Goal: Information Seeking & Learning: Learn about a topic

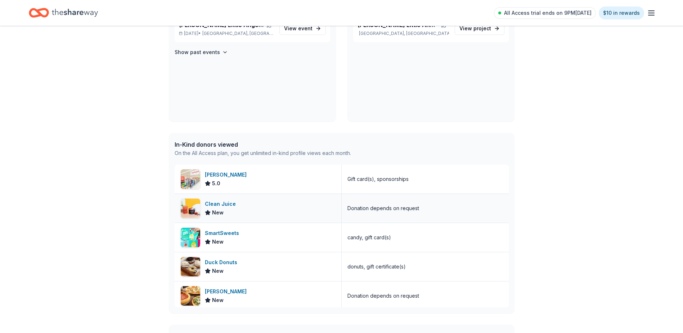
scroll to position [108, 0]
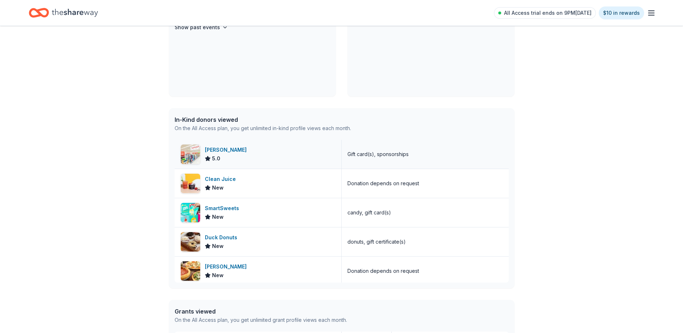
click at [220, 147] on div "Winn-Dixie" at bounding box center [227, 150] width 45 height 9
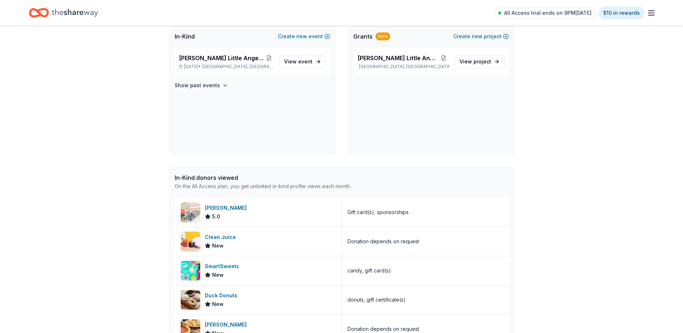
scroll to position [0, 0]
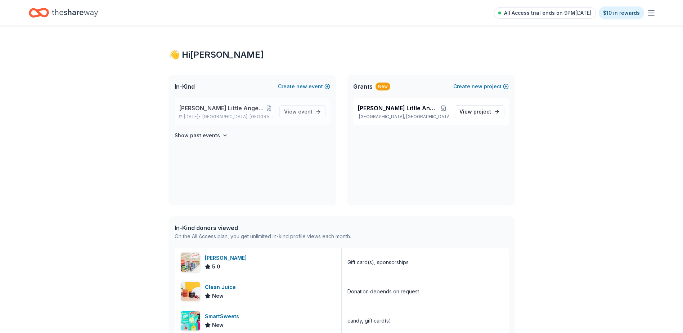
click at [231, 115] on span "[GEOGRAPHIC_DATA], [GEOGRAPHIC_DATA]" at bounding box center [237, 117] width 71 height 6
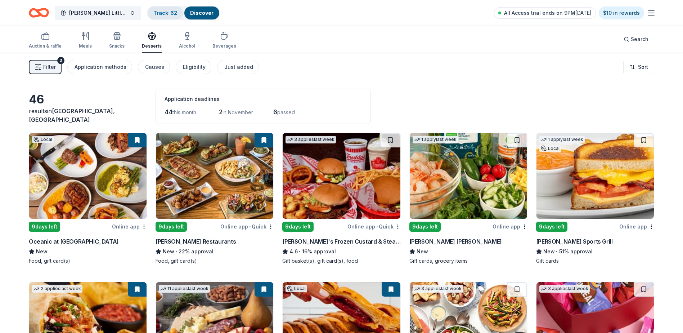
click at [155, 14] on link "Track · 62" at bounding box center [165, 13] width 24 height 6
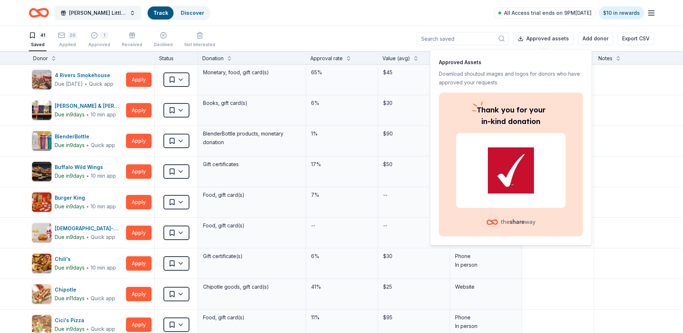
scroll to position [0, 0]
click at [515, 166] on img at bounding box center [511, 170] width 92 height 46
click at [506, 160] on img at bounding box center [511, 170] width 92 height 46
drag, startPoint x: 387, startPoint y: 29, endPoint x: 402, endPoint y: 31, distance: 15.2
click at [388, 30] on div "41 Saved 20 Applied 1 Approved Received Declined Not interested Approved assets…" at bounding box center [342, 38] width 626 height 25
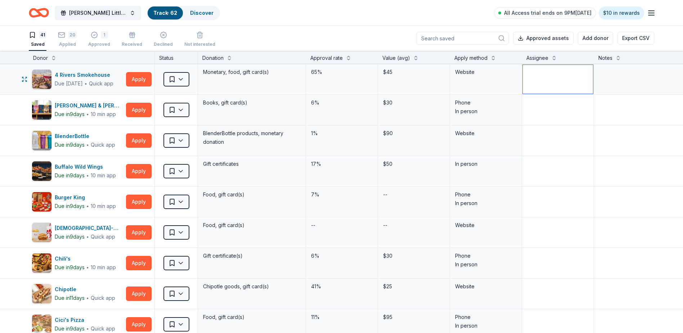
click at [540, 80] on textarea at bounding box center [558, 79] width 70 height 29
click at [606, 78] on textarea at bounding box center [648, 79] width 107 height 29
type textarea "Carolyn"
click at [184, 81] on html "Wilcox Little Angels Holiday Baskets Track · 62 Discover All Access trial ends …" at bounding box center [341, 166] width 683 height 333
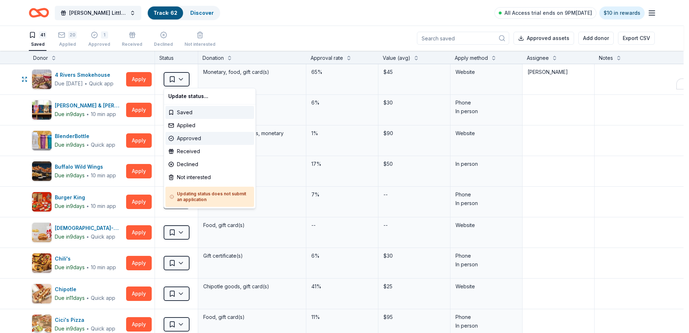
click at [188, 139] on div "Approved" at bounding box center [209, 138] width 89 height 13
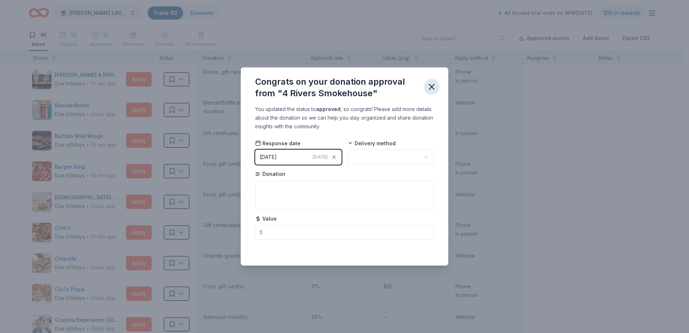
click at [432, 87] on icon "button" at bounding box center [431, 86] width 5 height 5
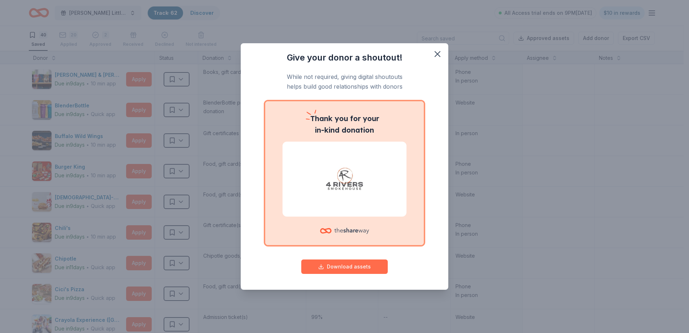
click at [337, 266] on button "Download assets" at bounding box center [344, 266] width 86 height 14
drag, startPoint x: 437, startPoint y: 55, endPoint x: 415, endPoint y: 64, distance: 23.4
click at [437, 55] on icon "button" at bounding box center [437, 54] width 10 height 10
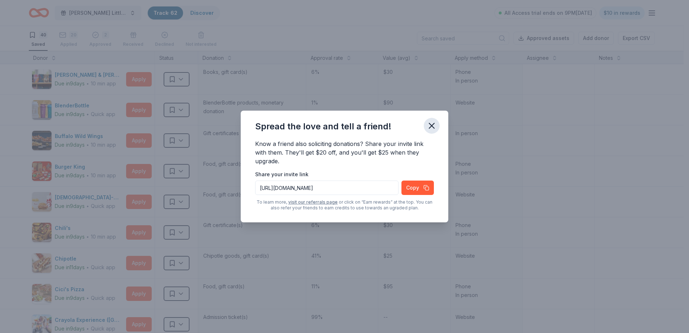
click at [430, 124] on icon "button" at bounding box center [431, 125] width 5 height 5
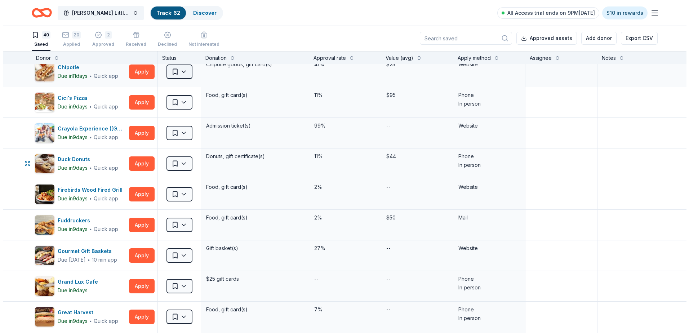
scroll to position [216, 0]
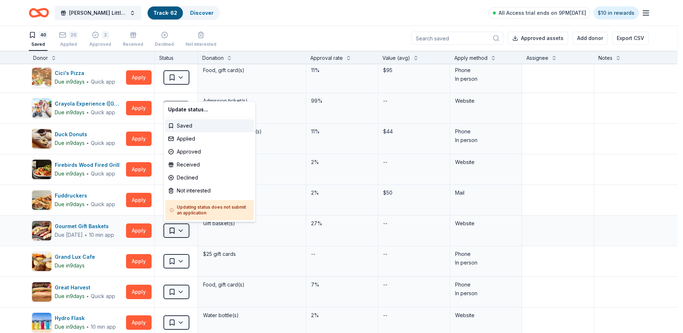
click at [178, 231] on html "Wilcox Little Angels Holiday Baskets Track · 62 Discover All Access trial ends …" at bounding box center [341, 166] width 683 height 333
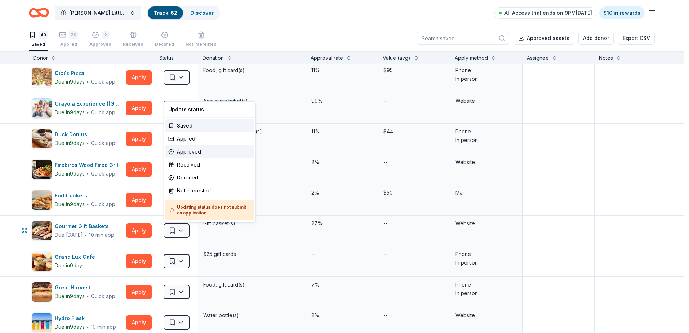
click at [188, 155] on div "Approved" at bounding box center [209, 151] width 89 height 13
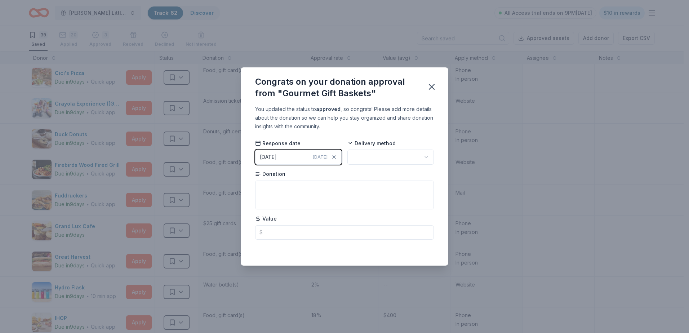
click at [288, 157] on button "10/14/2025 Today" at bounding box center [298, 156] width 86 height 15
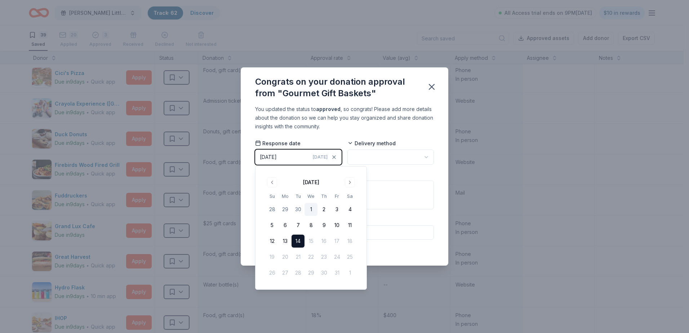
click at [311, 209] on button "1" at bounding box center [310, 209] width 13 height 13
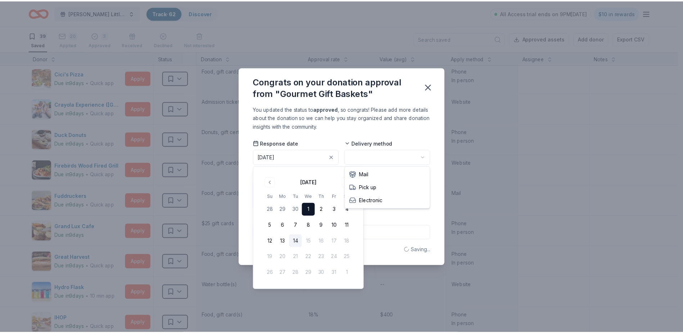
scroll to position [0, 0]
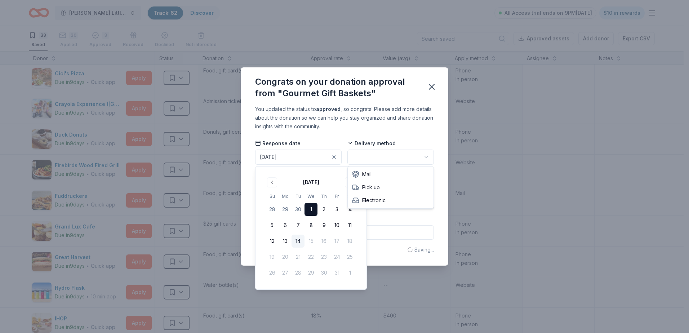
click at [373, 158] on html "Wilcox Little Angels Holiday Baskets Track · 62 Discover All Access trial ends …" at bounding box center [344, 166] width 689 height 333
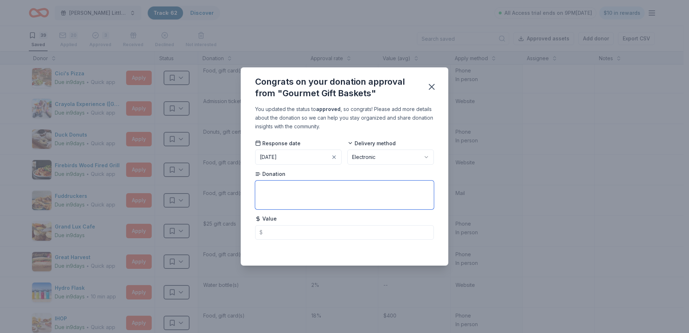
click at [290, 190] on textarea at bounding box center [344, 194] width 179 height 29
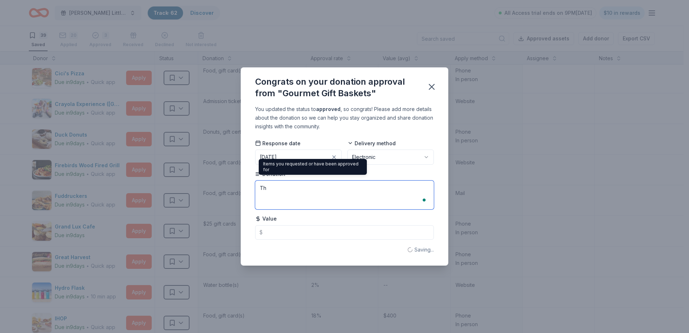
type textarea "T"
type textarea "G"
type textarea "2"
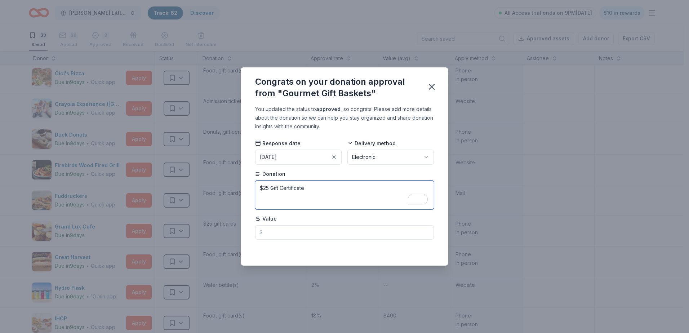
drag, startPoint x: 270, startPoint y: 187, endPoint x: 234, endPoint y: 191, distance: 36.3
click at [234, 191] on div "Congrats on your donation approval from "Gourmet Gift Baskets" You updated the …" at bounding box center [344, 166] width 689 height 333
click at [299, 189] on textarea "Gift Certificate" at bounding box center [344, 194] width 179 height 29
type textarea "Gift Certificate"
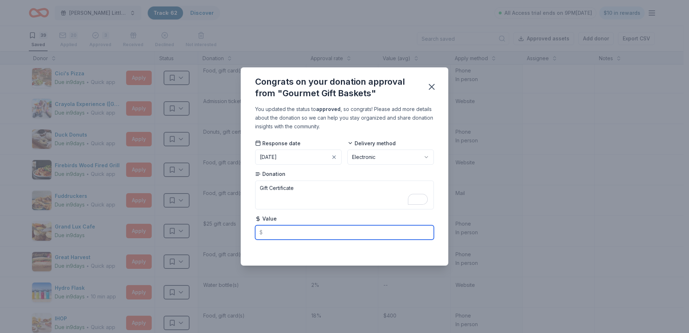
click at [269, 235] on input "text" at bounding box center [344, 232] width 179 height 14
type input "25.00"
click at [431, 85] on icon "button" at bounding box center [431, 87] width 10 height 10
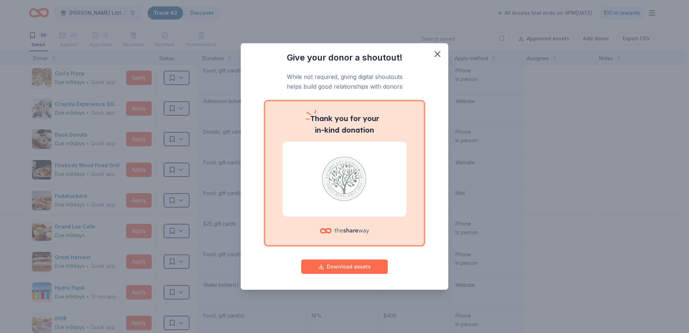
click at [349, 268] on button "Download assets" at bounding box center [344, 266] width 86 height 14
click at [436, 57] on icon "button" at bounding box center [437, 54] width 10 height 10
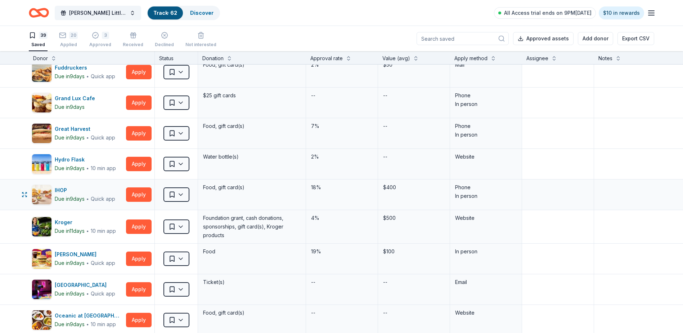
scroll to position [360, 0]
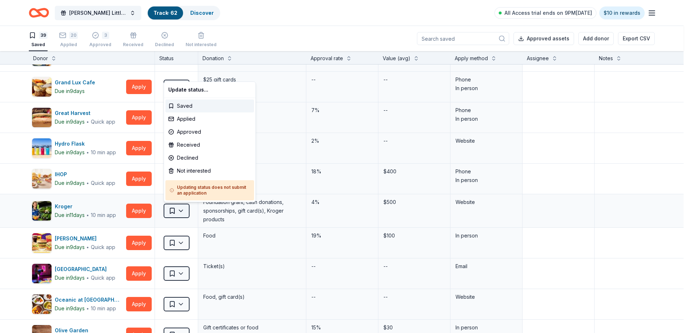
click at [182, 210] on html "Wilcox Little Angels Holiday Baskets Track · 62 Discover All Access trial ends …" at bounding box center [344, 166] width 689 height 333
click at [193, 156] on div "Declined" at bounding box center [209, 157] width 89 height 13
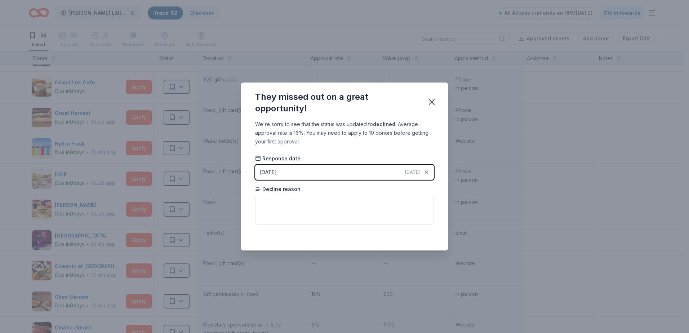
click at [277, 170] on div "10/14/2025" at bounding box center [268, 172] width 17 height 9
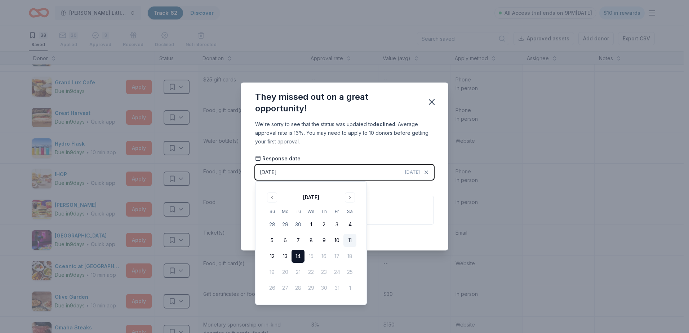
click at [346, 241] on button "11" at bounding box center [349, 240] width 13 height 13
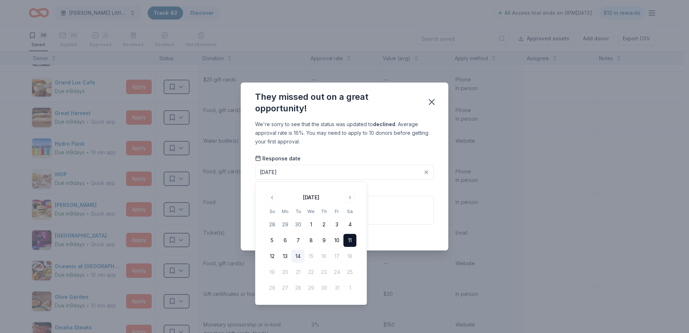
click at [390, 146] on div "We're sorry to see that the status was updated to declined . Average approval r…" at bounding box center [344, 185] width 207 height 130
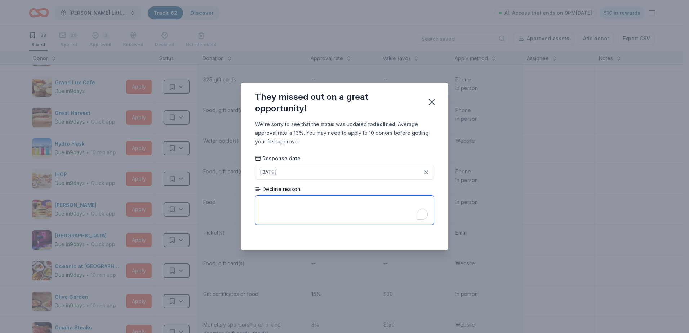
paste textarea "it falls outside of the local community we support."
click at [358, 204] on textarea "It falls outside of the local community we support." at bounding box center [344, 210] width 179 height 29
click at [358, 204] on textarea "It falls outside of the local community we support" at bounding box center [344, 210] width 179 height 29
click at [354, 202] on textarea "It falls outside of the local community te supporth" at bounding box center [344, 210] width 179 height 29
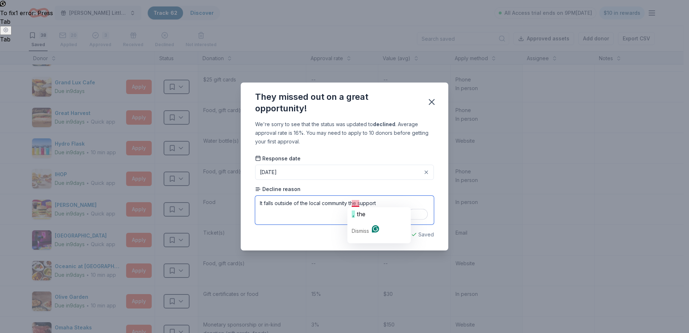
click at [359, 203] on textarea "It falls outside of the local community the support" at bounding box center [344, 210] width 179 height 29
type textarea "It falls outside of the local community they support"
click at [430, 100] on icon "button" at bounding box center [431, 101] width 5 height 5
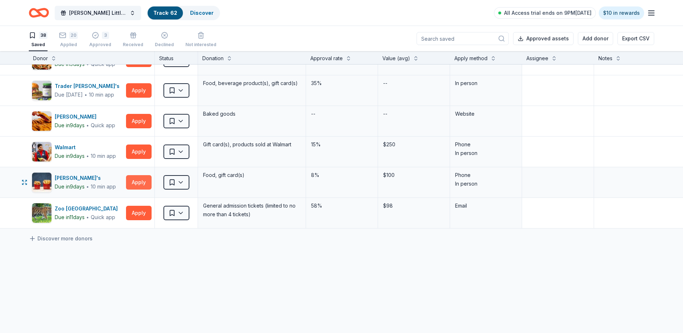
scroll to position [966, 0]
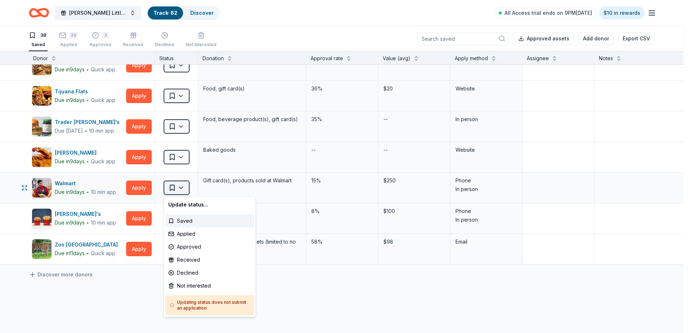
click at [179, 188] on html "Wilcox Little Angels Holiday Baskets Track · 62 Discover All Access trial ends …" at bounding box center [344, 166] width 689 height 333
click at [101, 287] on html "Wilcox Little Angels Holiday Baskets Track · 62 Discover All Access trial ends …" at bounding box center [344, 166] width 689 height 333
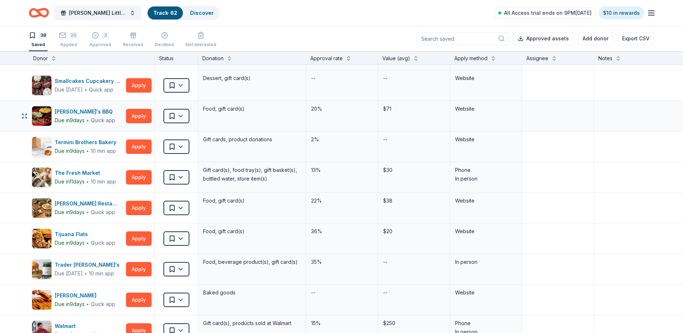
scroll to position [822, 0]
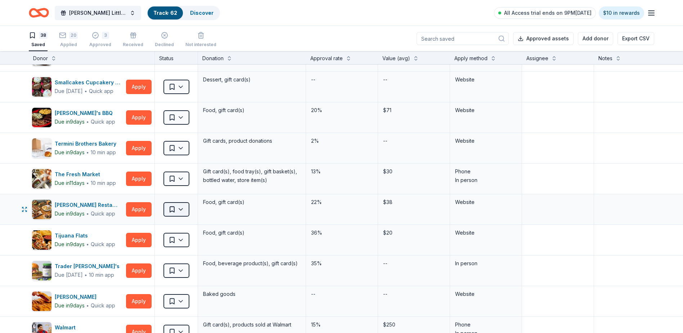
click at [180, 210] on html "Wilcox Little Angels Holiday Baskets Track · 62 Discover All Access trial ends …" at bounding box center [341, 166] width 683 height 333
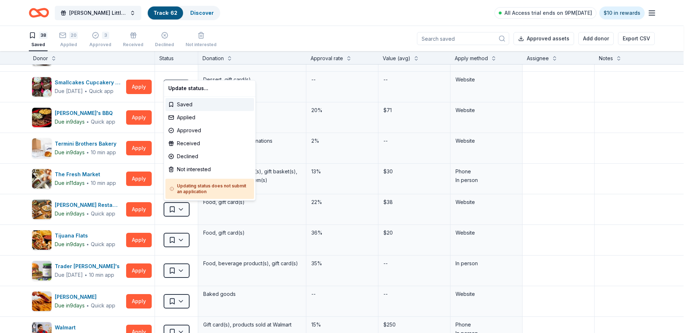
click at [371, 36] on html "Wilcox Little Angels Holiday Baskets Track · 62 Discover All Access trial ends …" at bounding box center [344, 166] width 689 height 333
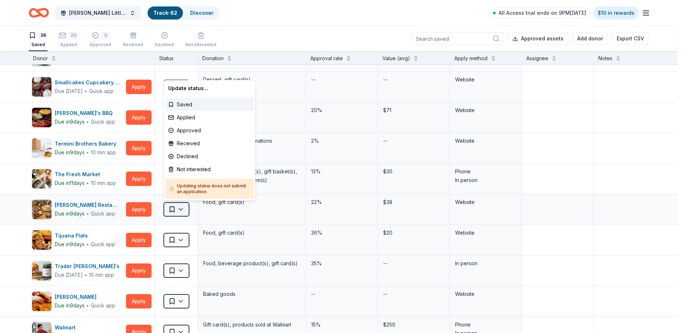
click at [177, 208] on html "Wilcox Little Angels Holiday Baskets Track · 62 Discover All Access trial ends …" at bounding box center [341, 166] width 683 height 333
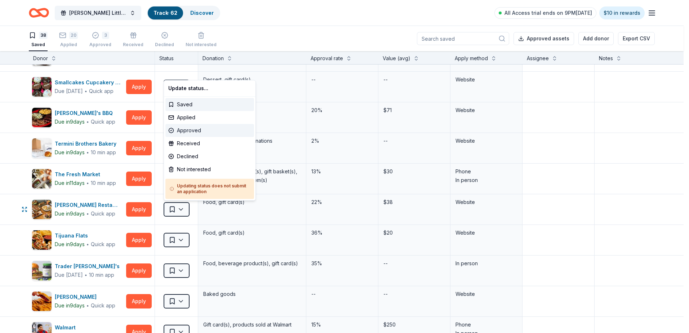
click at [192, 127] on div "Approved" at bounding box center [209, 130] width 89 height 13
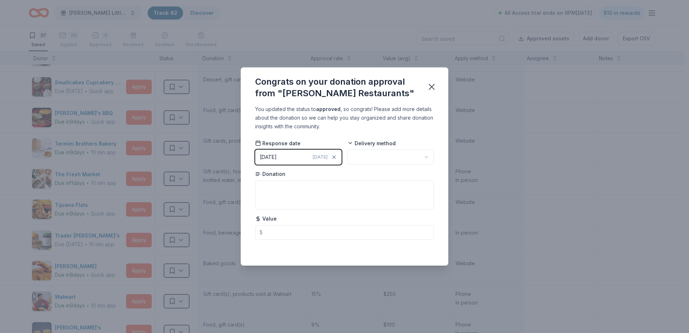
click at [328, 156] on div "Today" at bounding box center [325, 156] width 24 height 7
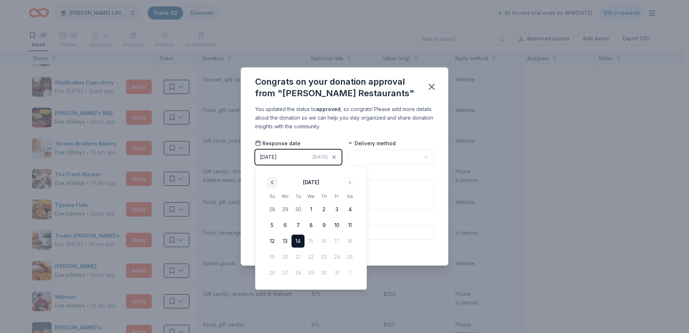
click at [272, 184] on button "Go to previous month" at bounding box center [272, 182] width 10 height 10
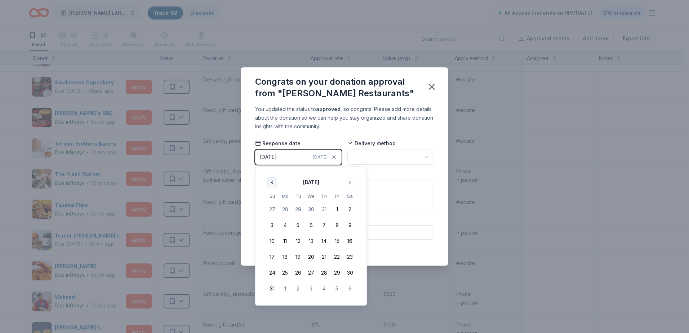
click at [272, 184] on button "Go to previous month" at bounding box center [272, 182] width 10 height 10
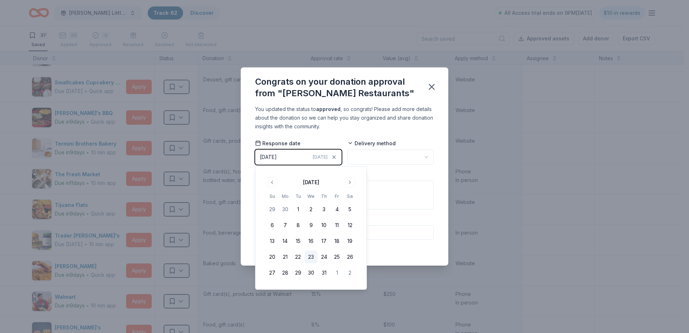
click at [307, 259] on button "23" at bounding box center [310, 256] width 13 height 13
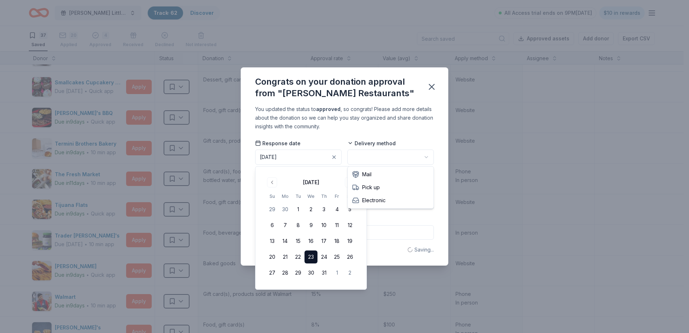
click at [392, 158] on html "Wilcox Little Angels Holiday Baskets Track · 62 Discover All Access trial ends …" at bounding box center [344, 166] width 689 height 333
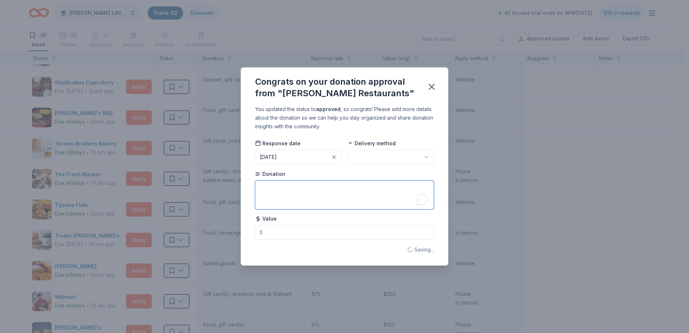
click at [286, 191] on textarea "To enrich screen reader interactions, please activate Accessibility in Grammarl…" at bounding box center [344, 194] width 179 height 29
type textarea "Gift Cards"
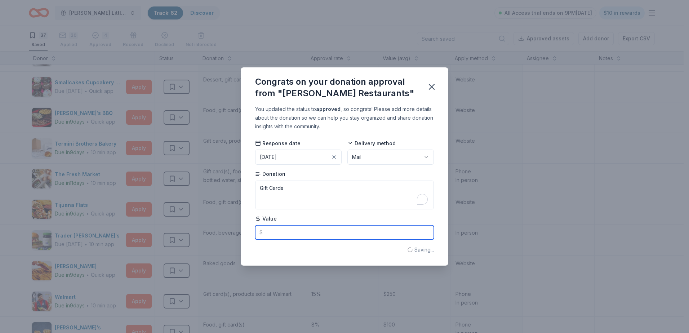
click at [274, 234] on input "text" at bounding box center [344, 232] width 179 height 14
type input "200.00"
click at [433, 86] on icon "button" at bounding box center [431, 86] width 5 height 5
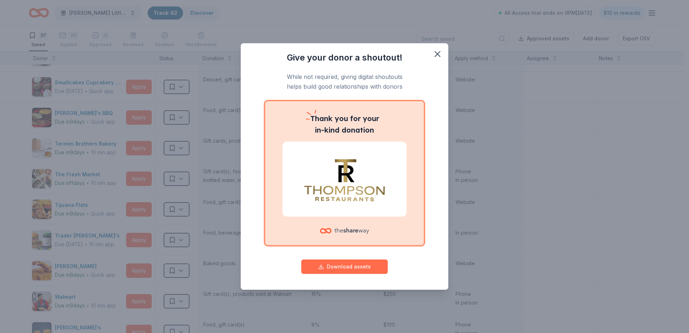
click at [355, 264] on button "Download assets" at bounding box center [344, 266] width 86 height 14
click at [437, 53] on icon "button" at bounding box center [437, 54] width 5 height 5
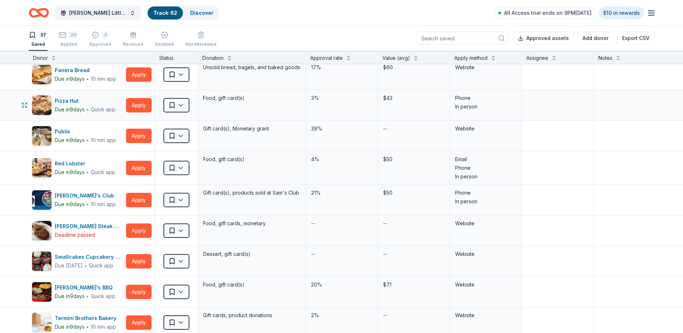
scroll to position [612, 0]
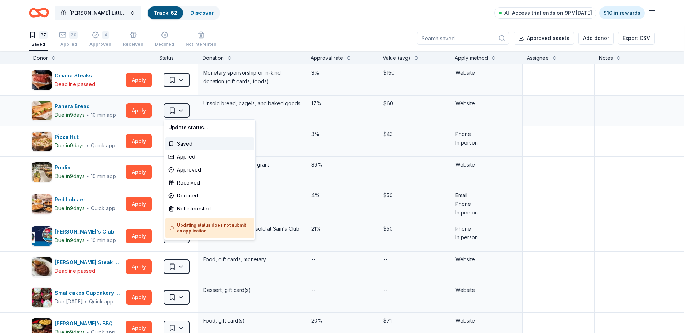
click at [180, 113] on html "Wilcox Little Angels Holiday Baskets Track · 62 Discover All Access trial ends …" at bounding box center [344, 166] width 689 height 333
click at [185, 197] on div "Declined" at bounding box center [209, 195] width 89 height 13
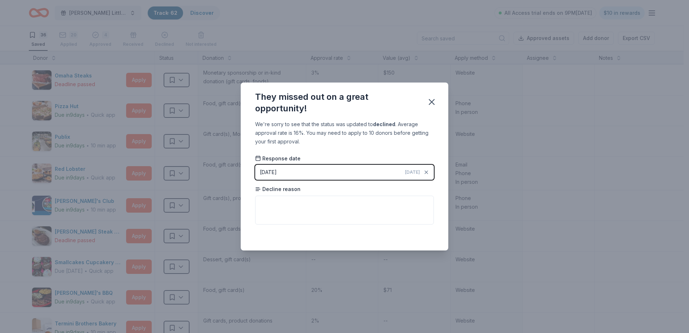
click at [277, 173] on div "10/14/2025" at bounding box center [268, 172] width 17 height 9
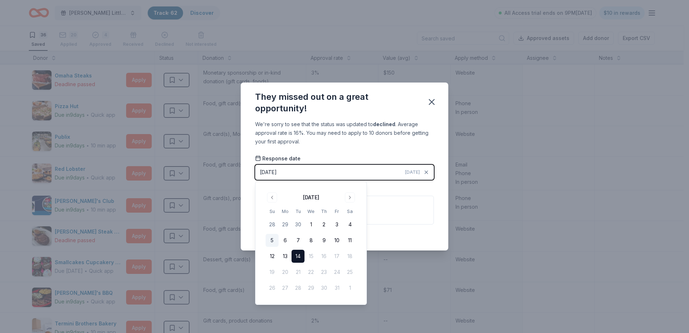
click at [274, 240] on button "5" at bounding box center [271, 240] width 13 height 13
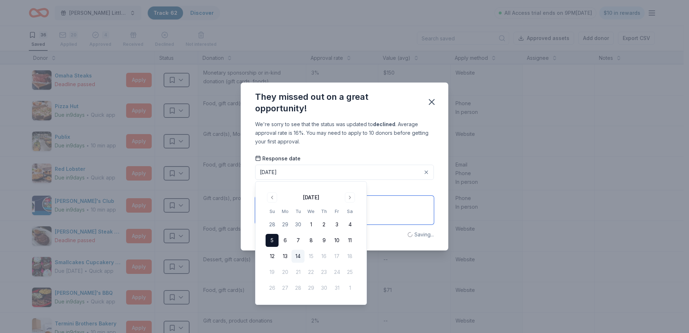
click at [376, 202] on textarea at bounding box center [344, 210] width 179 height 29
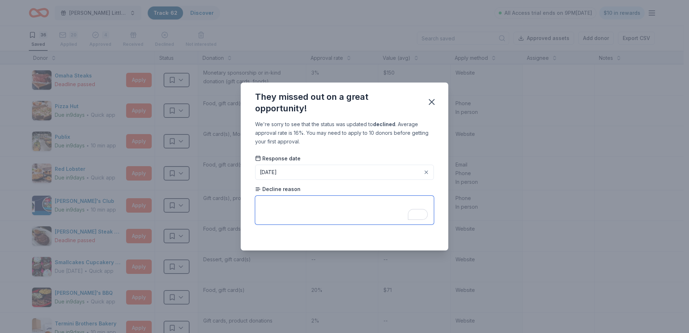
paste textarea "due to the volume of requests we receive and/or due to the nature of your parti…"
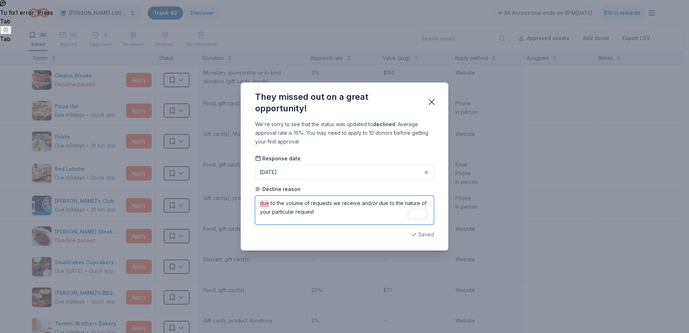
click at [263, 203] on textarea "due to the volume of requests we receive and/or due to the nature of your parti…" at bounding box center [344, 210] width 179 height 29
type textarea "Due to the volume of requests we receive and/or due to the nature of your parti…"
click at [430, 101] on icon "button" at bounding box center [431, 102] width 10 height 10
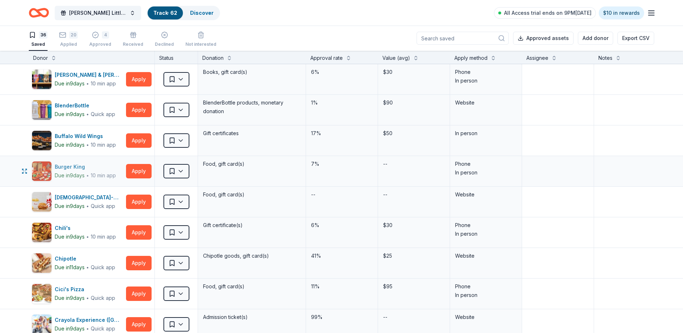
scroll to position [0, 0]
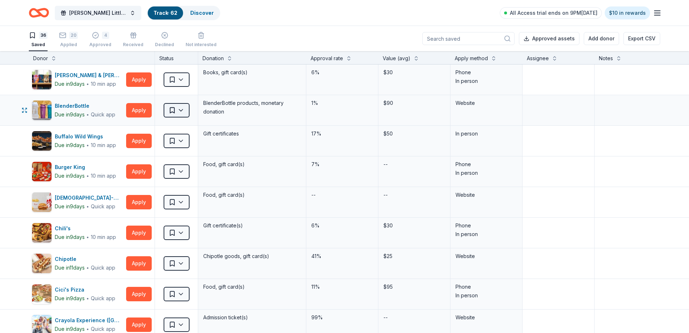
click at [181, 110] on html "Wilcox Little Angels Holiday Baskets Track · 62 Discover All Access trial ends …" at bounding box center [344, 166] width 689 height 333
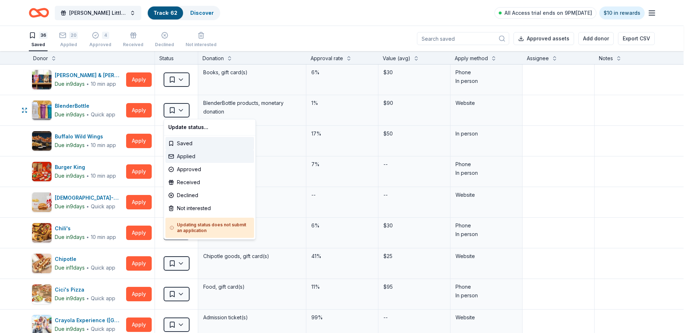
click at [191, 159] on div "Applied" at bounding box center [209, 156] width 89 height 13
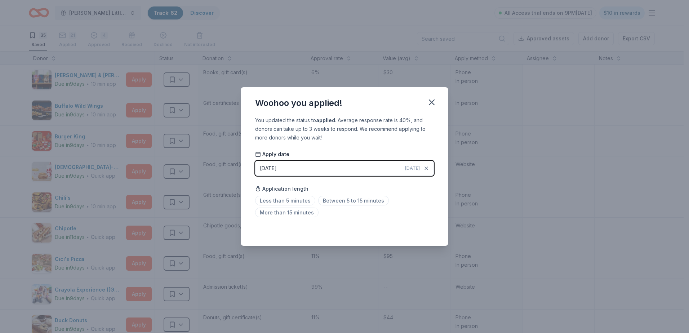
click at [276, 166] on div "10/14/2025" at bounding box center [268, 168] width 17 height 9
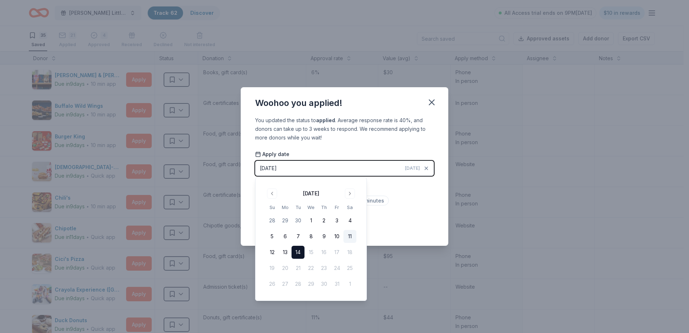
click at [353, 237] on button "11" at bounding box center [349, 236] width 13 height 13
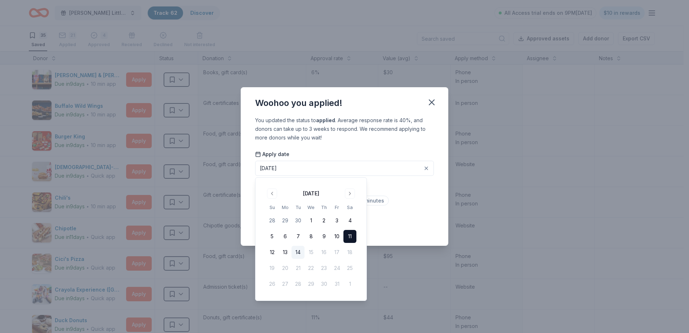
click at [380, 190] on div "Application length Less than 5 minutes Between 5 to 15 minutes More than 15 min…" at bounding box center [344, 201] width 179 height 38
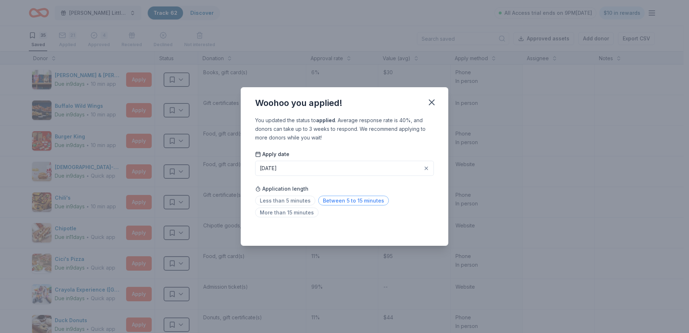
click at [332, 202] on span "Between 5 to 15 minutes" at bounding box center [353, 201] width 71 height 10
click at [430, 103] on icon "button" at bounding box center [431, 102] width 5 height 5
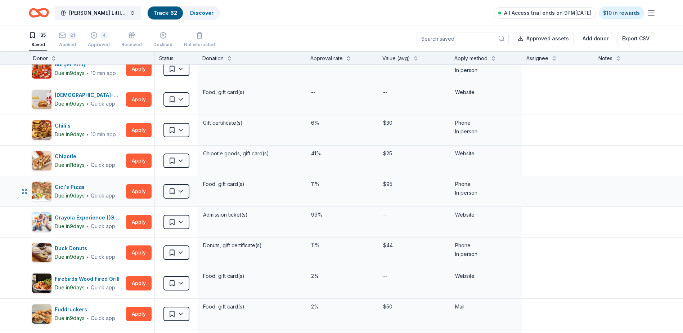
scroll to position [108, 0]
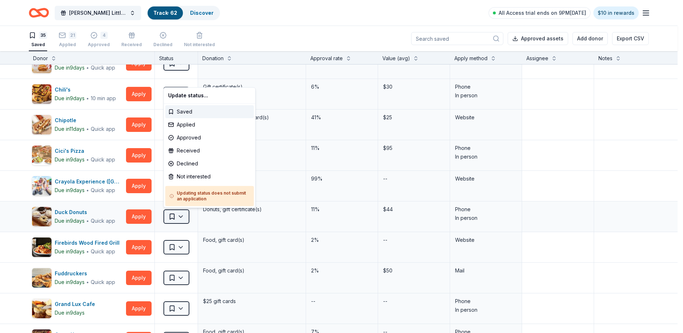
click at [180, 220] on html "Wilcox Little Angels Holiday Baskets Track · 62 Discover All Access trial ends …" at bounding box center [341, 166] width 683 height 333
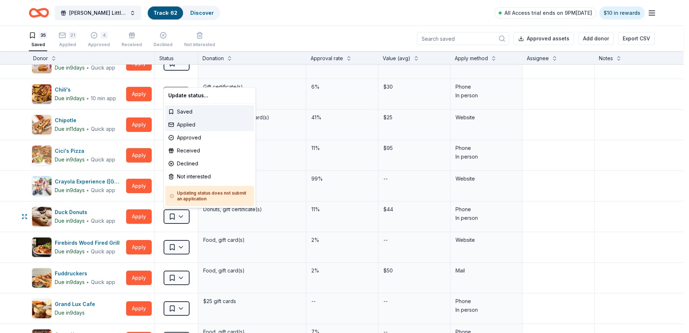
click at [191, 127] on div "Applied" at bounding box center [209, 124] width 89 height 13
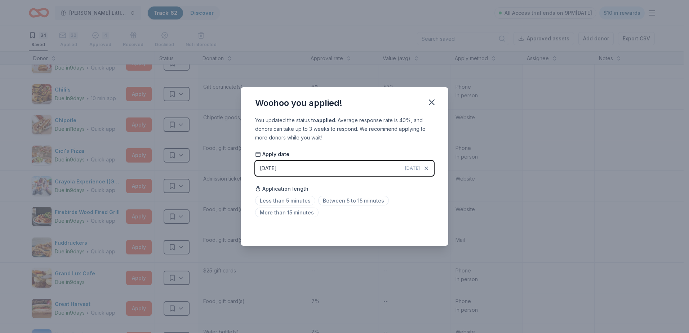
click at [290, 169] on button "10/14/2025 Today" at bounding box center [344, 168] width 179 height 15
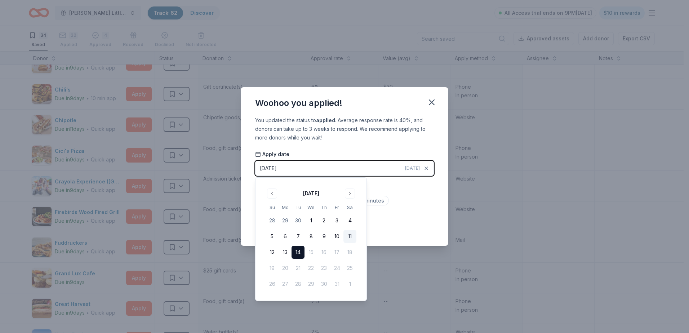
click at [346, 238] on button "11" at bounding box center [349, 236] width 13 height 13
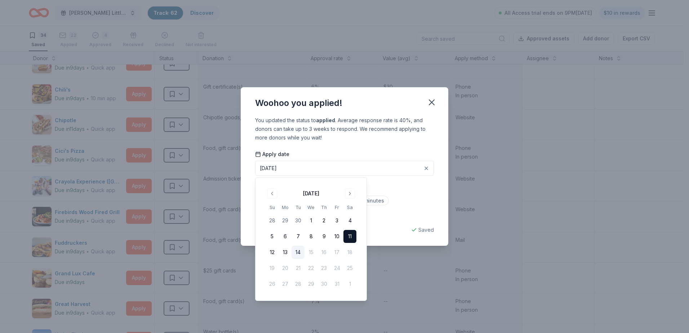
click at [398, 195] on div "Application length Less than 5 minutes Between 5 to 15 minutes More than 15 min…" at bounding box center [344, 201] width 179 height 38
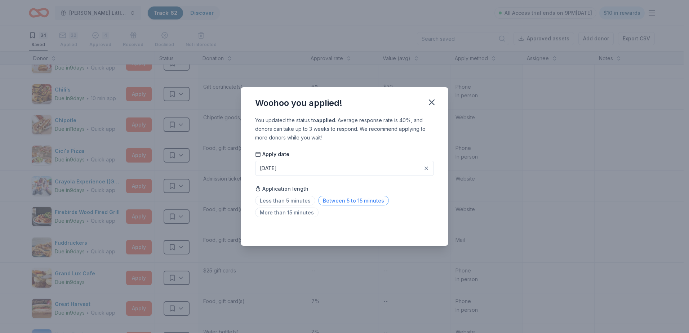
click at [333, 201] on span "Between 5 to 15 minutes" at bounding box center [353, 201] width 71 height 10
click at [429, 100] on icon "button" at bounding box center [431, 102] width 5 height 5
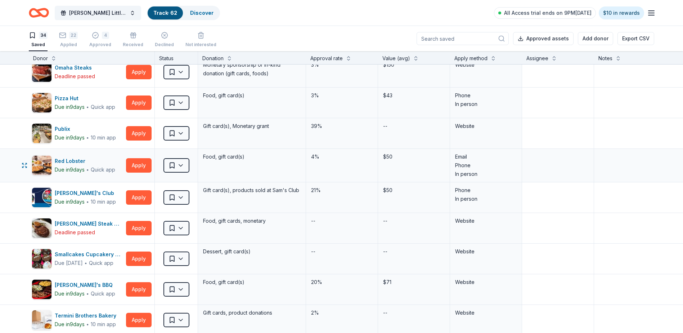
scroll to position [576, 0]
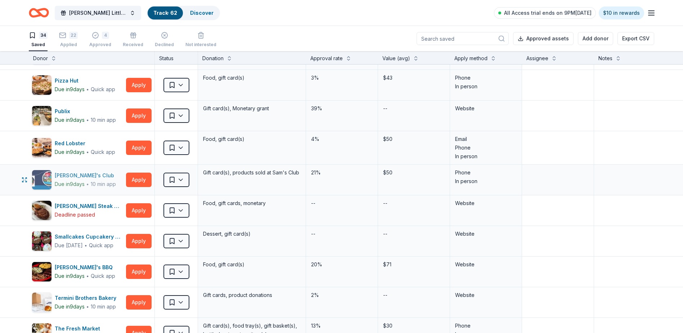
click at [67, 176] on div "Sam's Club" at bounding box center [86, 175] width 62 height 9
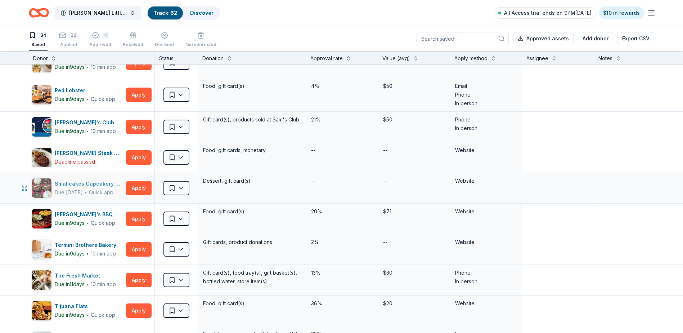
scroll to position [648, 0]
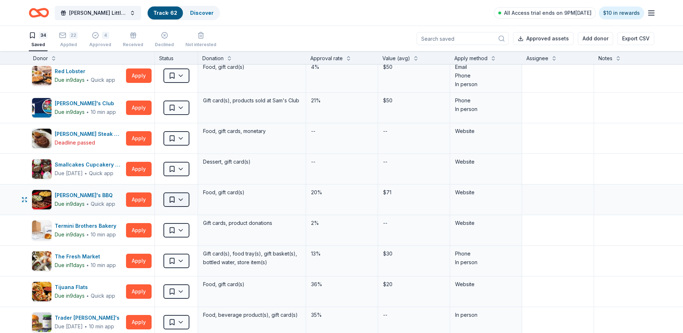
click at [182, 201] on html "Wilcox Little Angels Holiday Baskets Track · 62 Discover All Access trial ends …" at bounding box center [341, 166] width 683 height 333
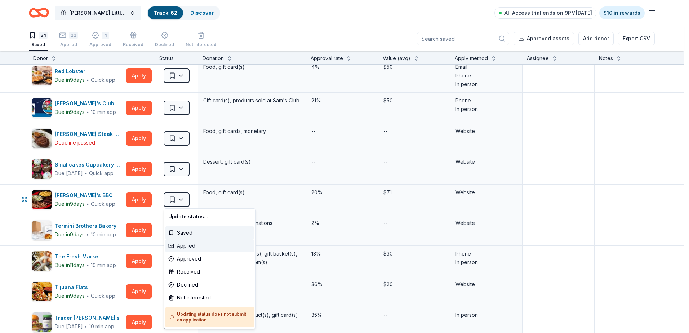
click at [194, 245] on div "Applied" at bounding box center [209, 245] width 89 height 13
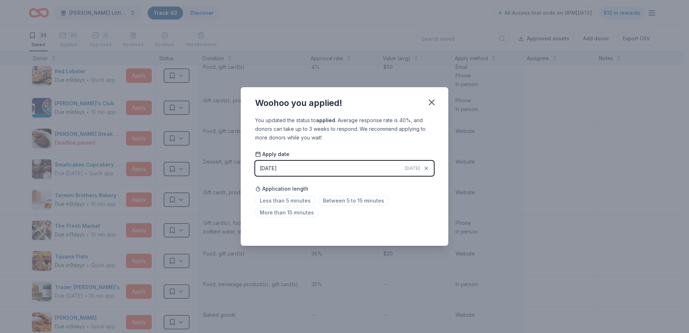
click at [268, 168] on div "10/14/2025" at bounding box center [268, 168] width 17 height 9
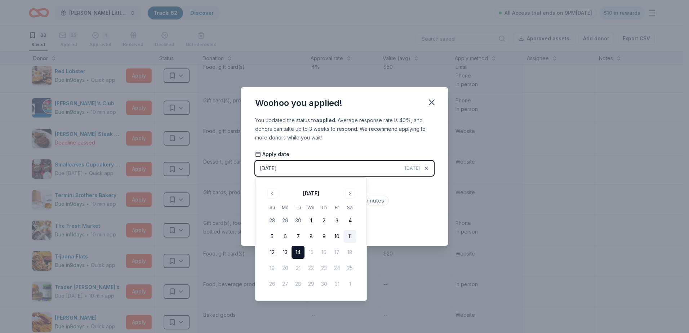
click at [348, 236] on button "11" at bounding box center [349, 236] width 13 height 13
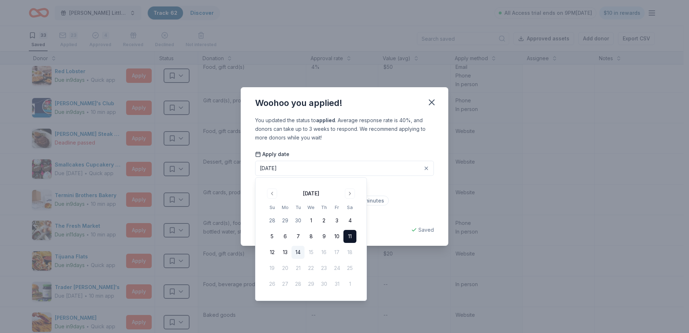
click at [412, 183] on div "Application length Less than 5 minutes Between 5 to 15 minutes More than 15 min…" at bounding box center [344, 201] width 179 height 38
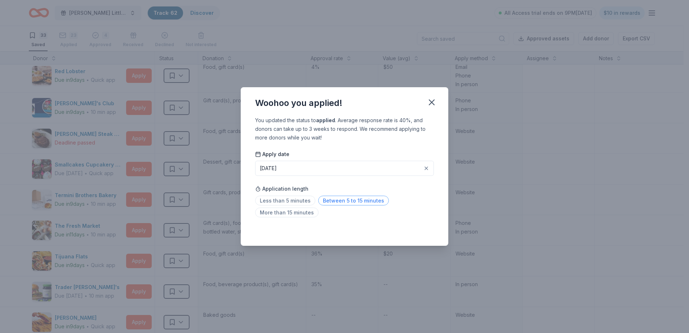
click at [337, 202] on span "Between 5 to 15 minutes" at bounding box center [353, 201] width 71 height 10
click at [431, 103] on icon "button" at bounding box center [431, 102] width 10 height 10
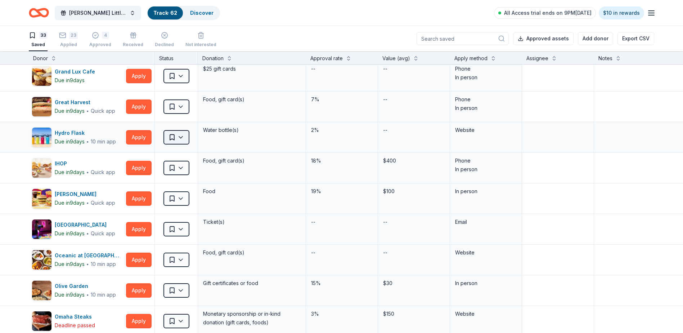
scroll to position [309, 0]
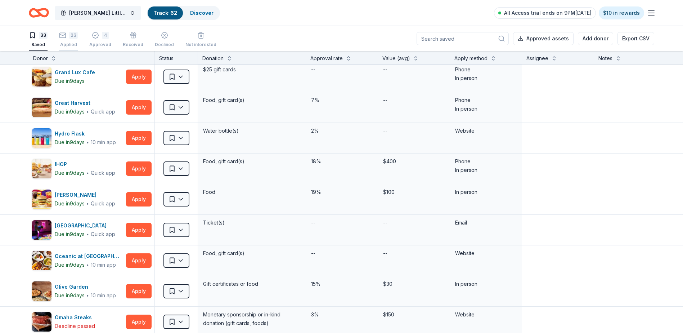
click at [63, 43] on div "Applied" at bounding box center [68, 41] width 19 height 6
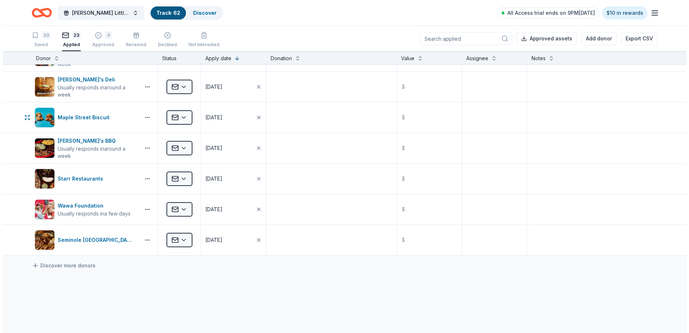
scroll to position [525, 0]
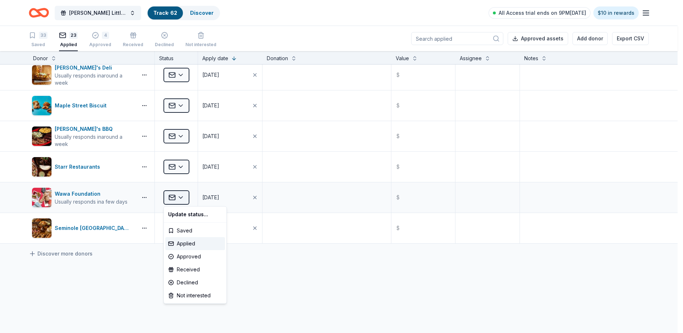
click at [183, 198] on html "Wilcox Little Angels Holiday Baskets Track · 62 Discover All Access trial ends …" at bounding box center [341, 166] width 683 height 333
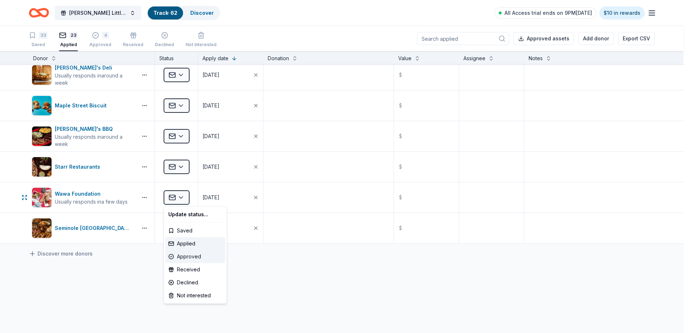
click at [188, 257] on div "Approved" at bounding box center [195, 256] width 60 height 13
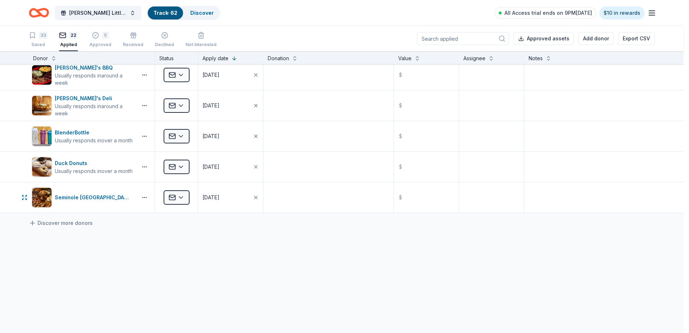
scroll to position [464, 0]
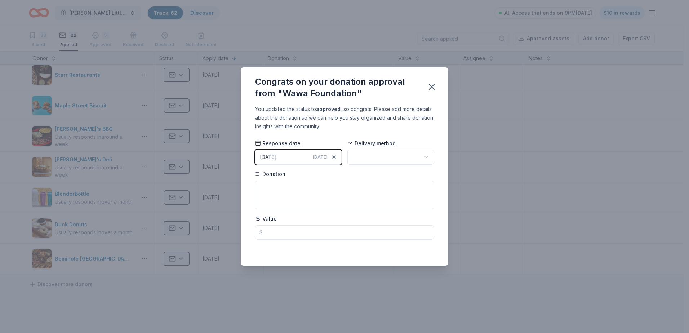
click at [277, 156] on div "10/14/2025" at bounding box center [268, 157] width 17 height 9
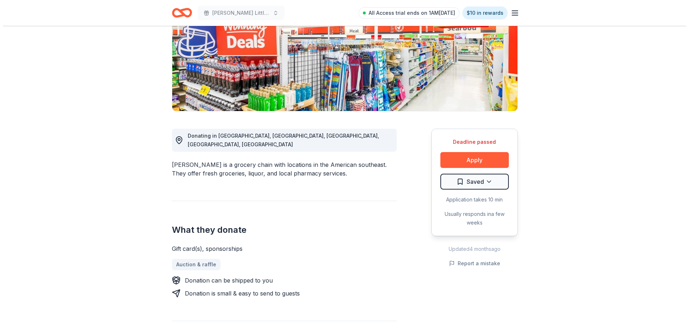
scroll to position [108, 0]
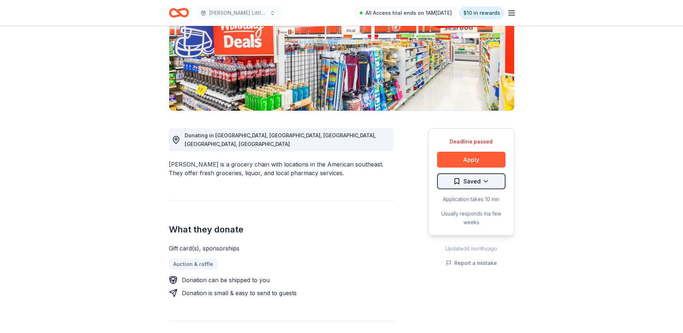
click at [480, 183] on html "Wilcox Little Angels Holiday Baskets All Access trial ends on 1AM, 10/19 $10 in…" at bounding box center [341, 58] width 683 height 333
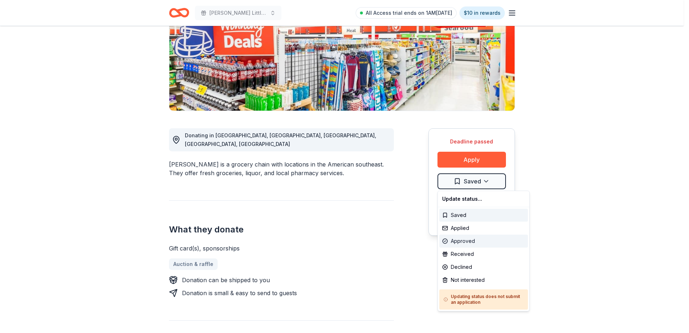
click at [464, 242] on div "Approved" at bounding box center [483, 240] width 89 height 13
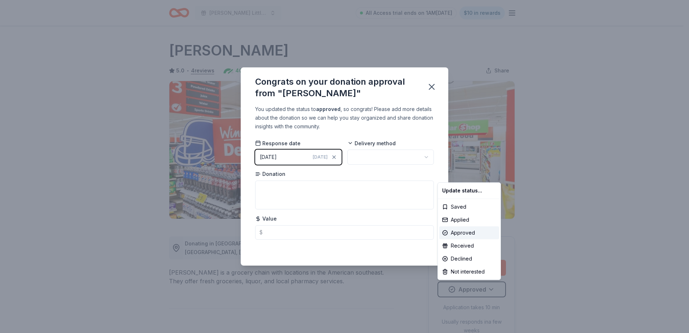
click at [327, 157] on html "Wilcox Little Angels Holiday Baskets All Access trial ends on 1AM, 10/19 $10 in…" at bounding box center [344, 166] width 689 height 333
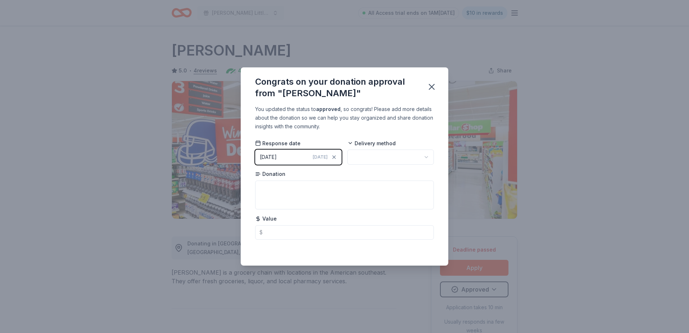
click at [277, 155] on div "[DATE]" at bounding box center [268, 157] width 17 height 9
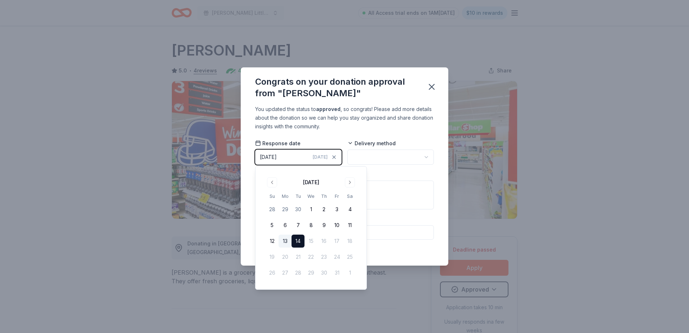
click at [283, 243] on button "13" at bounding box center [284, 240] width 13 height 13
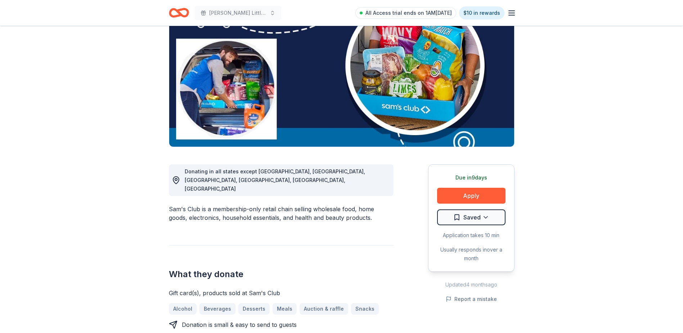
scroll to position [72, 0]
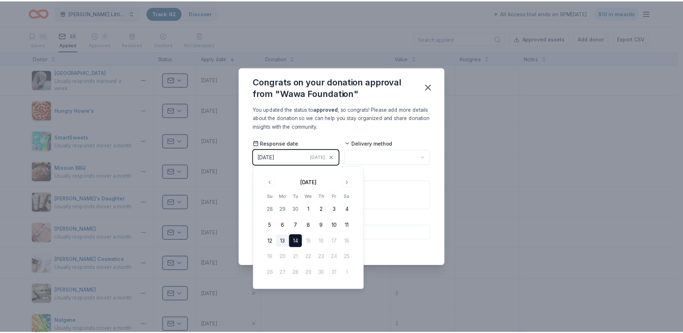
scroll to position [464, 0]
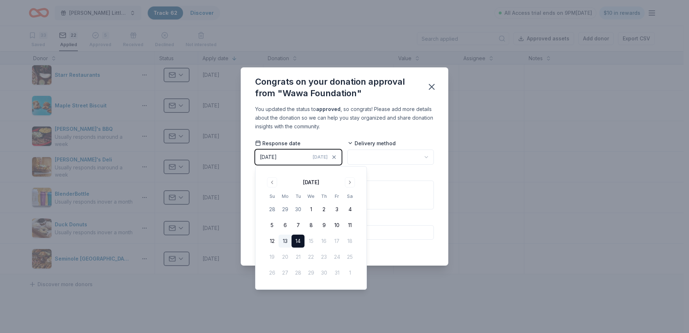
click at [280, 241] on button "13" at bounding box center [284, 240] width 13 height 13
click at [400, 174] on div "Donation" at bounding box center [344, 189] width 179 height 39
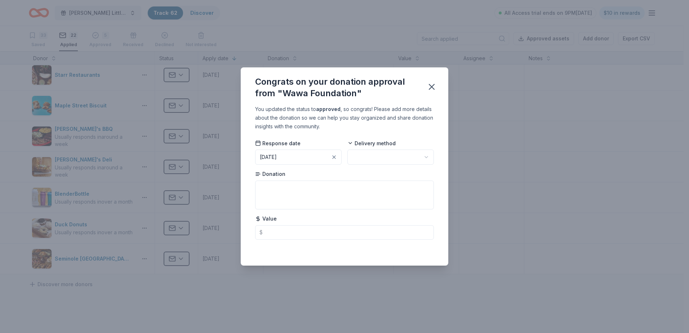
click at [383, 159] on html "Wilcox Little Angels Holiday Baskets Track · 62 Discover All Access trial ends …" at bounding box center [344, 166] width 689 height 333
click at [267, 188] on textarea at bounding box center [344, 194] width 179 height 29
type textarea "Basket"
click at [436, 102] on div "Congrats on your donation approval from "Wawa Foundation"" at bounding box center [344, 85] width 207 height 37
click at [433, 86] on icon "button" at bounding box center [431, 86] width 5 height 5
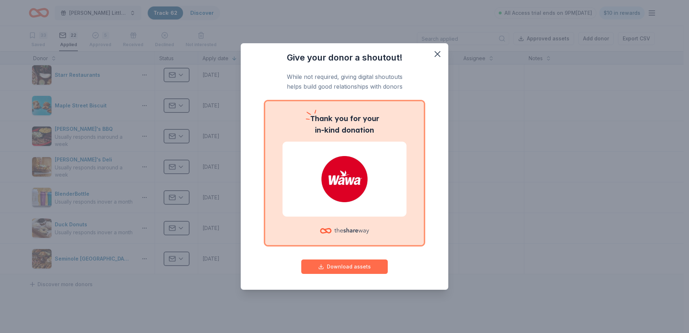
click at [362, 268] on button "Download assets" at bounding box center [344, 266] width 86 height 14
click at [437, 54] on icon "button" at bounding box center [437, 54] width 5 height 5
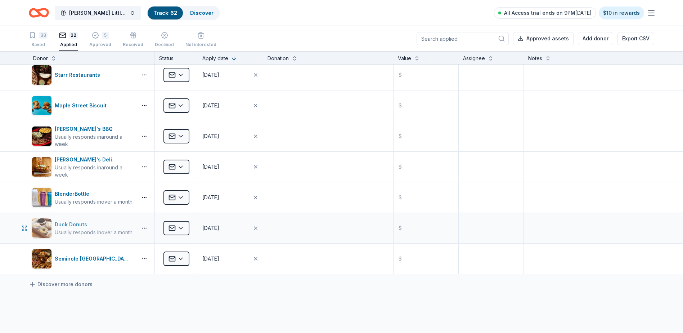
scroll to position [500, 0]
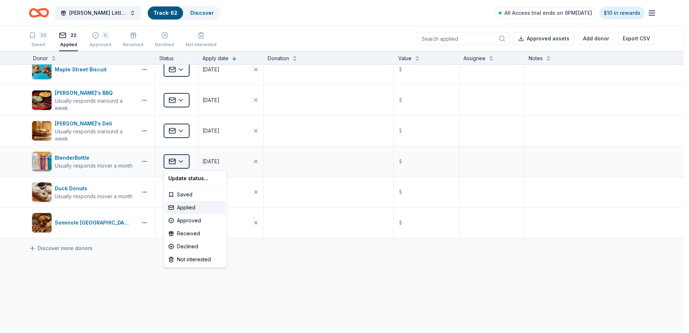
click at [183, 161] on html "Wilcox Little Angels Holiday Baskets Track · 62 Discover All Access trial ends …" at bounding box center [344, 166] width 689 height 333
click at [128, 273] on html "Wilcox Little Angels Holiday Baskets Track · 62 Discover All Access trial ends …" at bounding box center [344, 166] width 689 height 333
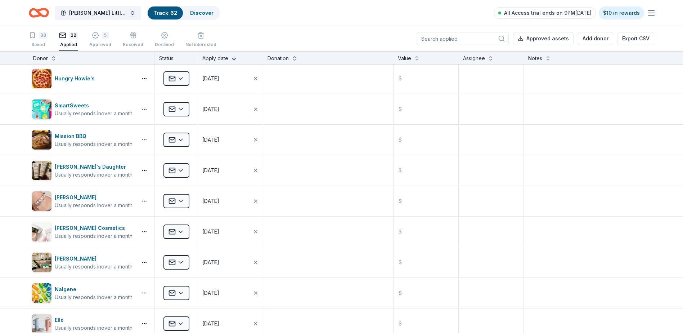
scroll to position [0, 0]
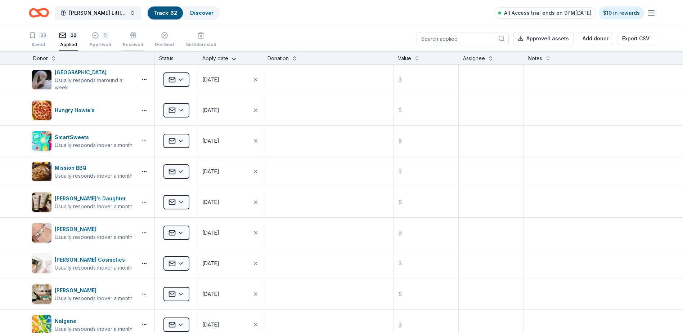
click at [131, 42] on div "Received" at bounding box center [133, 45] width 21 height 6
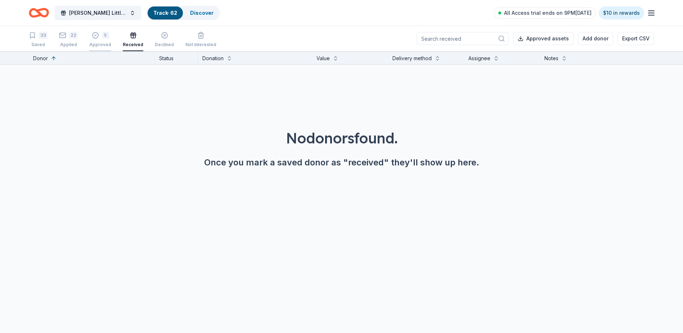
click at [98, 43] on div "Approved" at bounding box center [100, 42] width 22 height 6
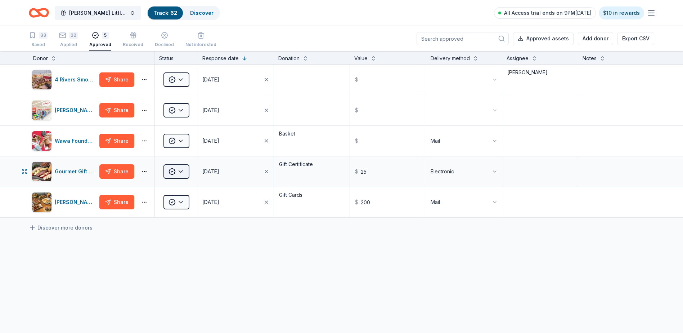
click at [180, 172] on html "Wilcox Little Angels Holiday Baskets Track · 62 Discover All Access trial ends …" at bounding box center [341, 166] width 683 height 333
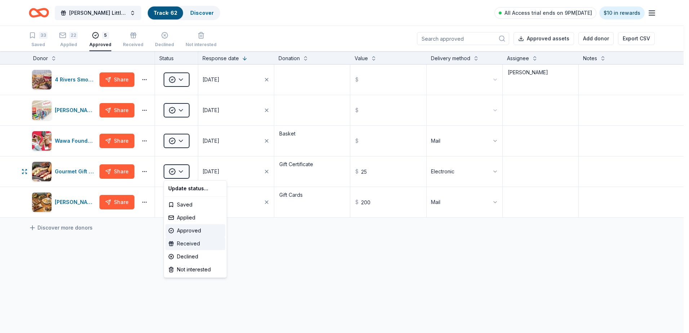
click at [188, 241] on div "Received" at bounding box center [195, 243] width 60 height 13
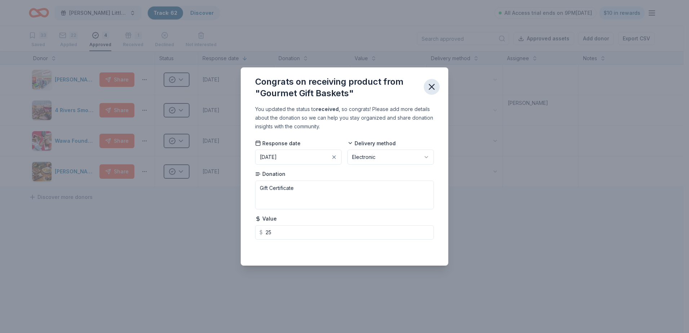
click at [431, 89] on icon "button" at bounding box center [431, 87] width 10 height 10
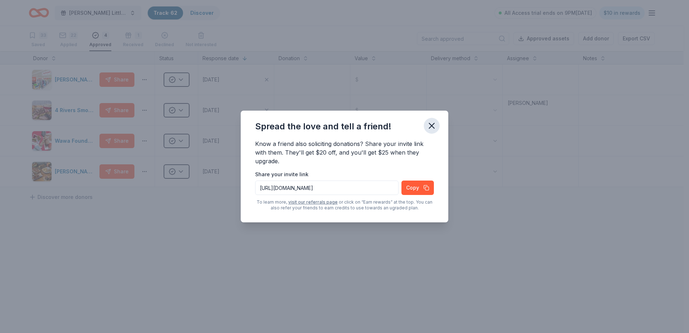
click at [431, 124] on icon "button" at bounding box center [431, 126] width 10 height 10
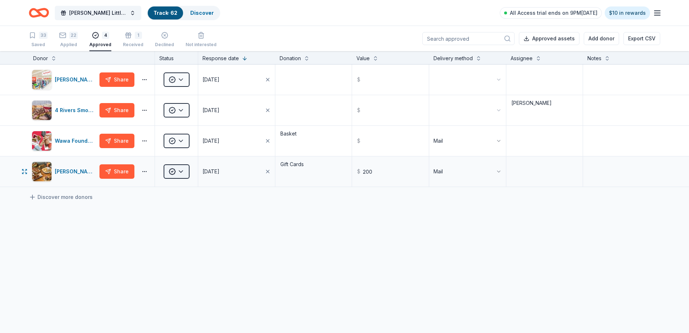
click at [182, 172] on html "Wilcox Little Angels Holiday Baskets Track · 62 Discover All Access trial ends …" at bounding box center [344, 166] width 689 height 333
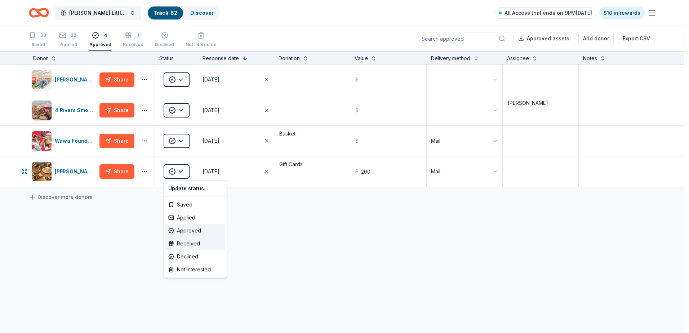
click at [197, 246] on div "Received" at bounding box center [195, 243] width 60 height 13
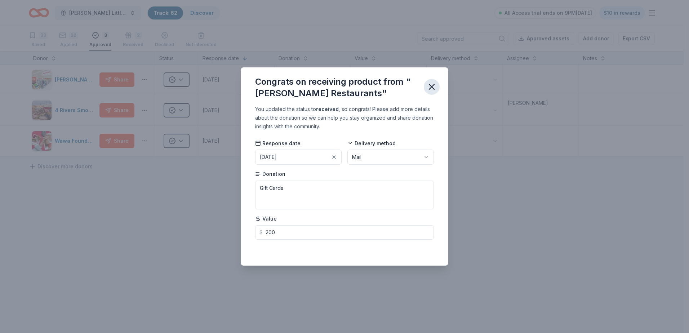
click at [431, 85] on icon "button" at bounding box center [431, 87] width 10 height 10
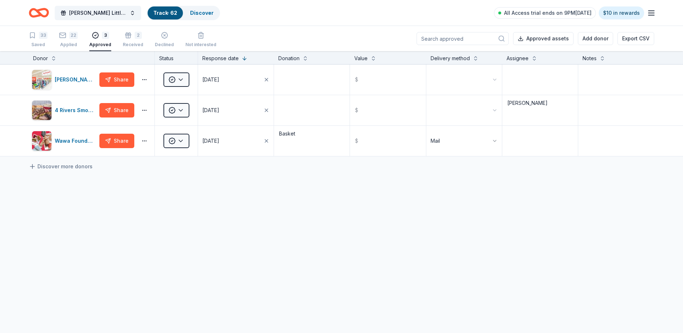
scroll to position [0, 0]
click at [161, 40] on div "Declined" at bounding box center [164, 39] width 19 height 16
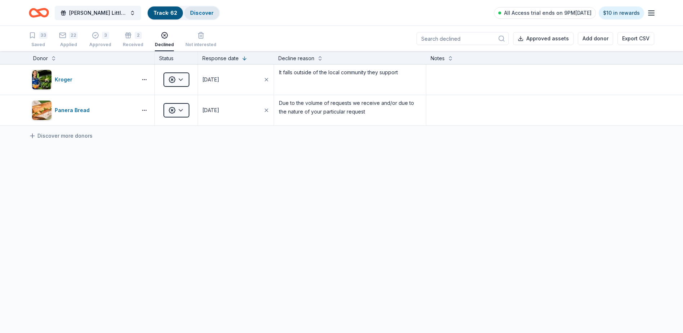
click at [203, 15] on link "Discover" at bounding box center [201, 13] width 23 height 6
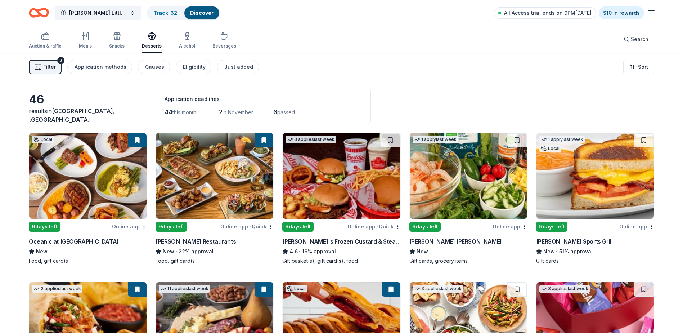
click at [46, 10] on icon "Home" at bounding box center [42, 12] width 11 height 7
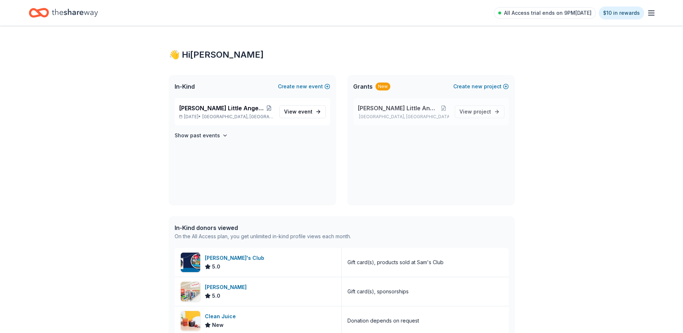
click at [419, 111] on span "[PERSON_NAME] Little Angels Program" at bounding box center [398, 108] width 81 height 9
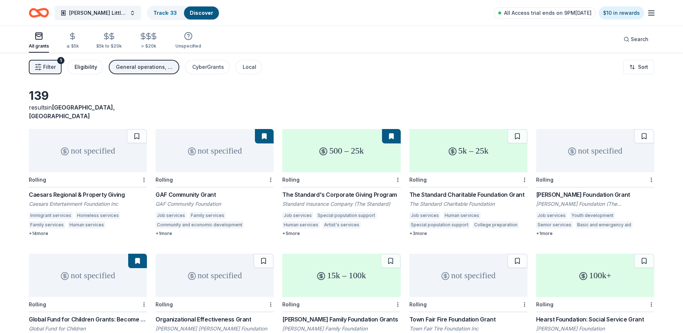
click at [85, 68] on div "Eligibility" at bounding box center [86, 67] width 23 height 9
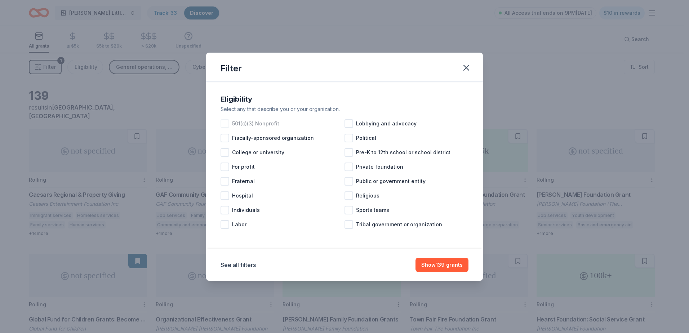
click at [223, 124] on div at bounding box center [224, 123] width 9 height 9
click at [224, 210] on div at bounding box center [224, 210] width 9 height 9
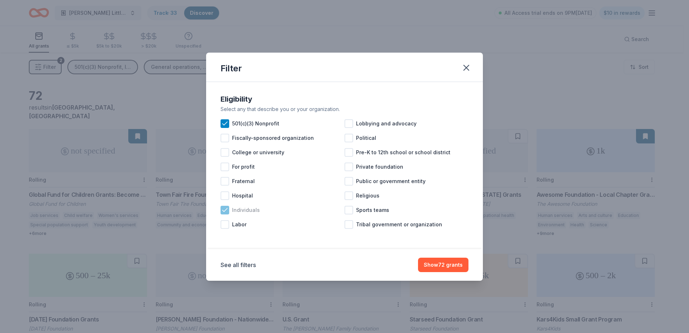
click at [224, 210] on icon at bounding box center [224, 209] width 7 height 7
click at [236, 263] on button "See all filters" at bounding box center [237, 264] width 35 height 9
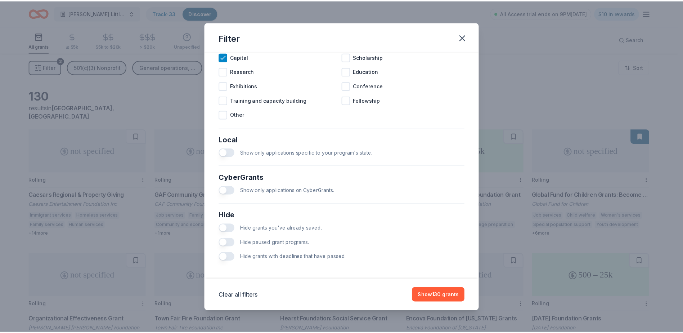
scroll to position [342, 0]
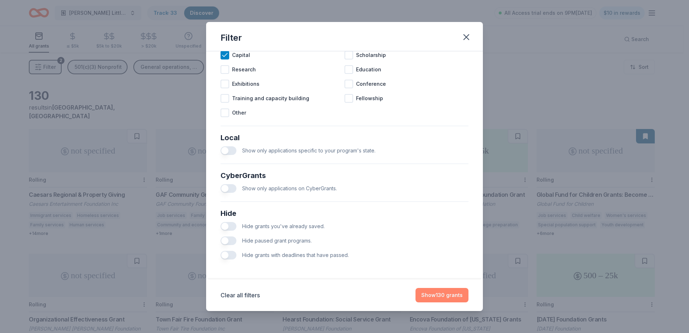
click at [443, 294] on button "Show 130 grants" at bounding box center [441, 295] width 53 height 14
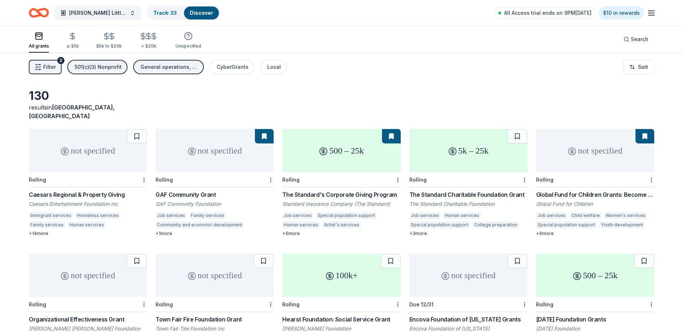
click at [80, 190] on div "Caesars Regional & Property Giving" at bounding box center [88, 194] width 118 height 9
click at [167, 14] on link "Track · 34" at bounding box center [165, 13] width 24 height 6
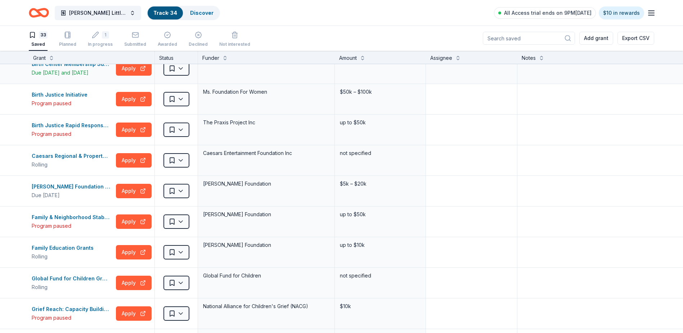
scroll to position [108, 0]
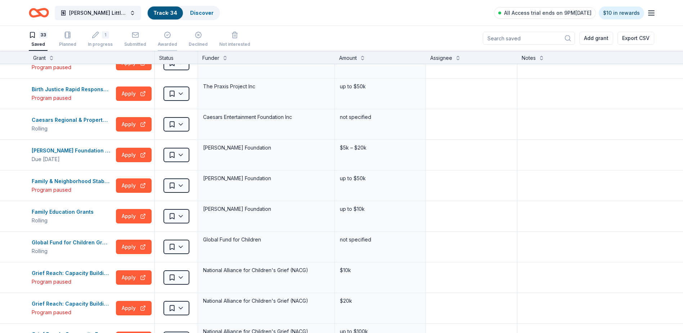
click at [160, 42] on div "Awarded" at bounding box center [167, 44] width 19 height 6
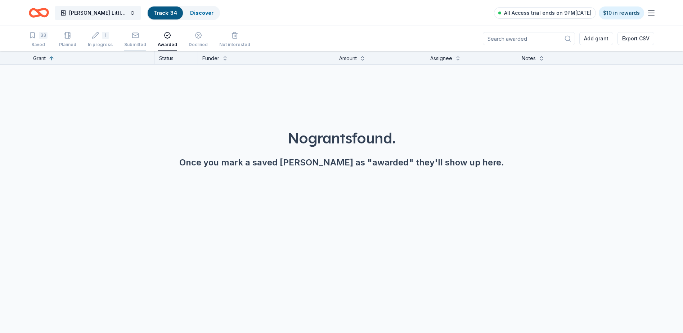
click at [134, 45] on div "Submitted" at bounding box center [135, 45] width 22 height 6
click at [95, 43] on div "In progress" at bounding box center [100, 45] width 25 height 6
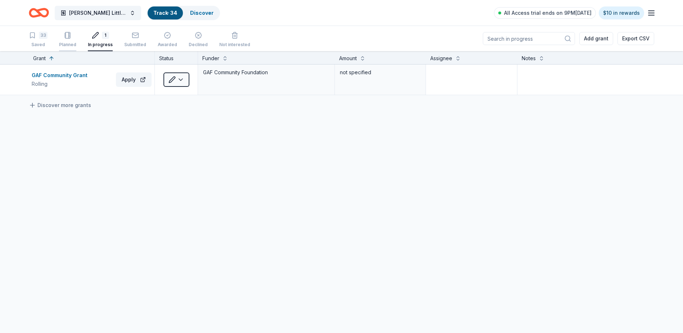
click at [68, 45] on div "Planned" at bounding box center [67, 45] width 17 height 6
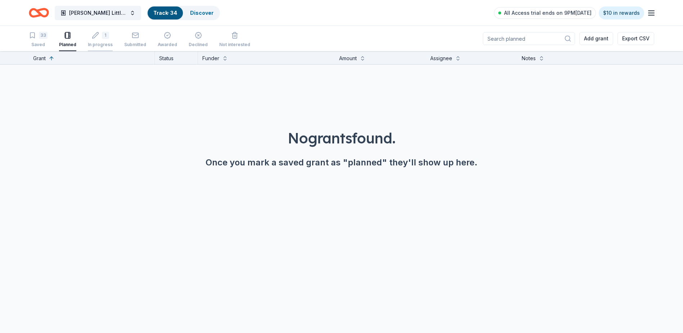
click at [102, 43] on div "In progress" at bounding box center [100, 45] width 25 height 6
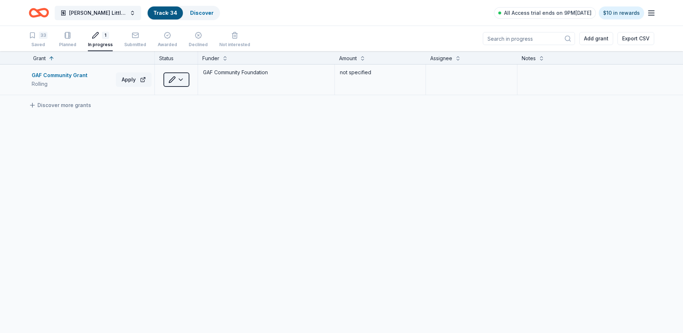
click at [183, 80] on html "Wilcox Little Angels Program Track · 34 Discover All Access trial ends on 9PM, …" at bounding box center [341, 166] width 683 height 333
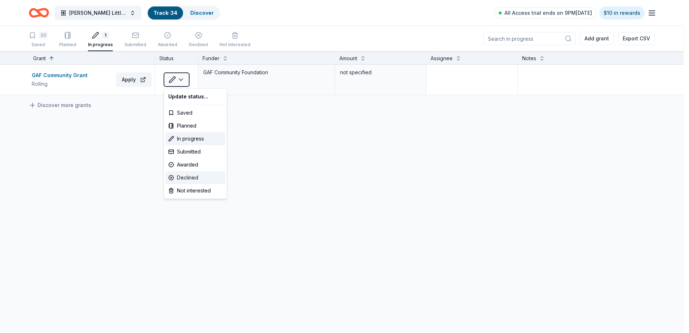
click at [190, 173] on div "Declined" at bounding box center [195, 177] width 60 height 13
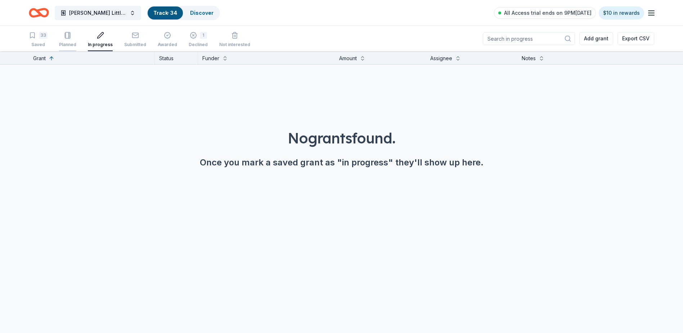
click at [66, 47] on div "Planned" at bounding box center [67, 45] width 17 height 6
click at [32, 42] on div "Saved" at bounding box center [38, 45] width 19 height 6
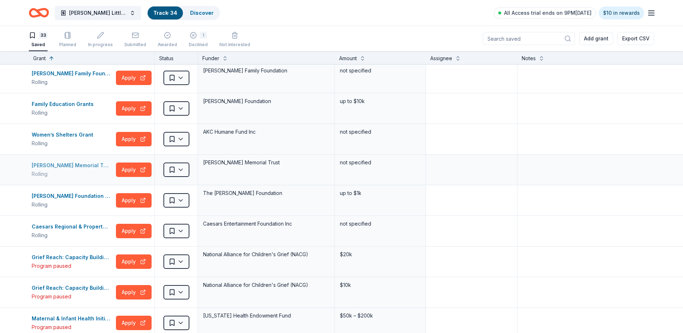
scroll to position [252, 0]
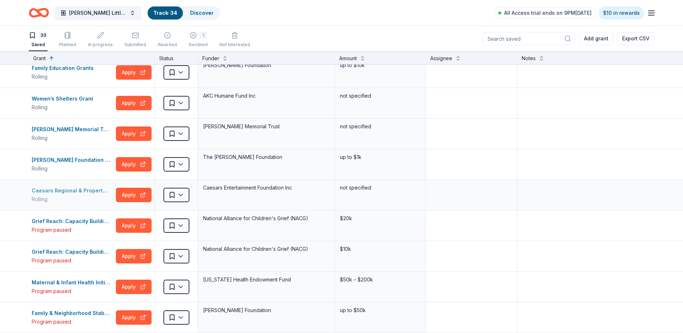
click at [88, 192] on div "Caesars Regional & Property Giving" at bounding box center [72, 190] width 81 height 9
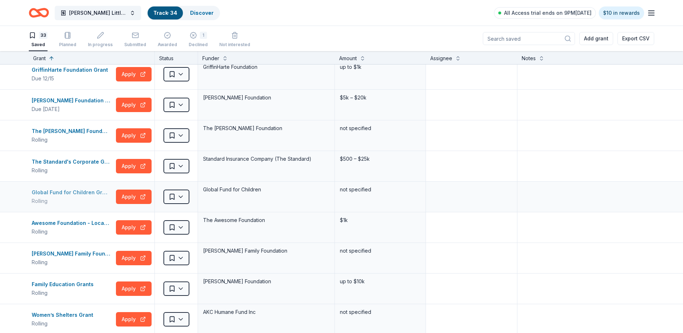
scroll to position [0, 0]
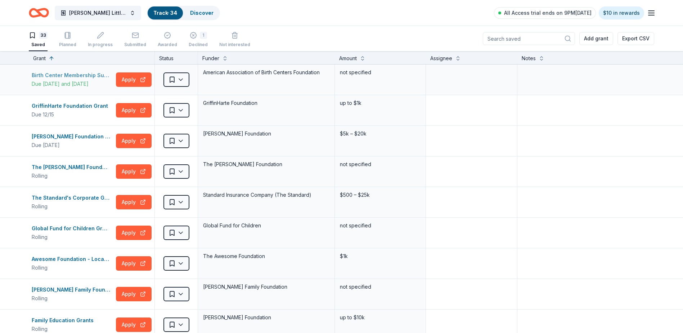
click at [72, 76] on div "Birth Center Membership Support Grants" at bounding box center [72, 75] width 81 height 9
click at [54, 106] on div "GriffinHarte Foundation Grant" at bounding box center [71, 106] width 79 height 9
click at [520, 42] on input at bounding box center [529, 38] width 92 height 13
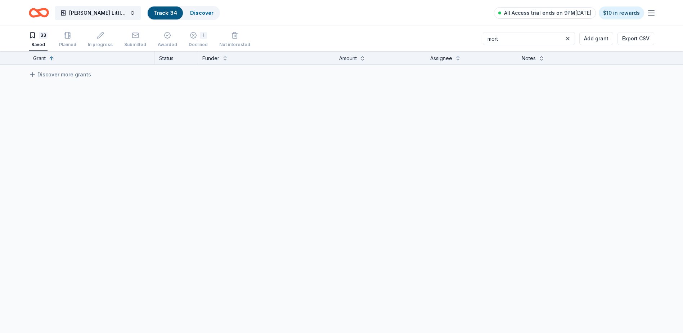
type input "mort"
drag, startPoint x: 324, startPoint y: 33, endPoint x: 294, endPoint y: 35, distance: 30.3
click at [316, 33] on div "33 Saved Planned In progress Submitted Awarded 1 Declined Not interested mort A…" at bounding box center [342, 38] width 626 height 25
click at [203, 13] on link "Discover" at bounding box center [201, 13] width 23 height 6
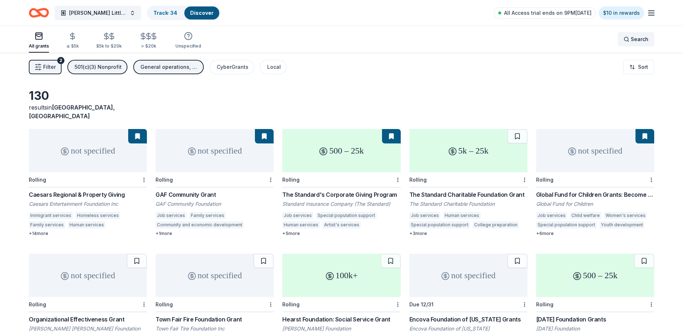
click at [634, 40] on span "Search" at bounding box center [640, 39] width 18 height 9
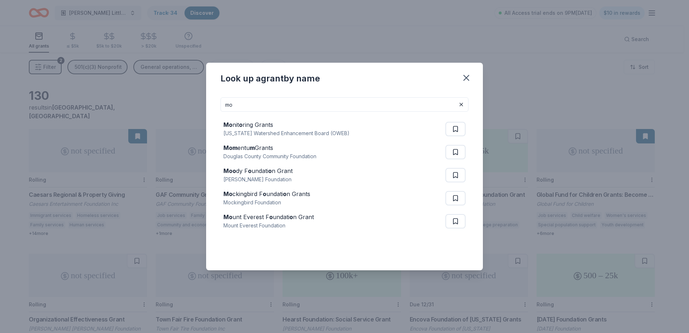
type input "m"
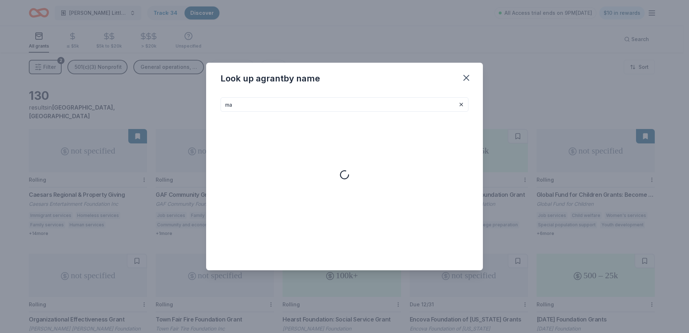
type input "m"
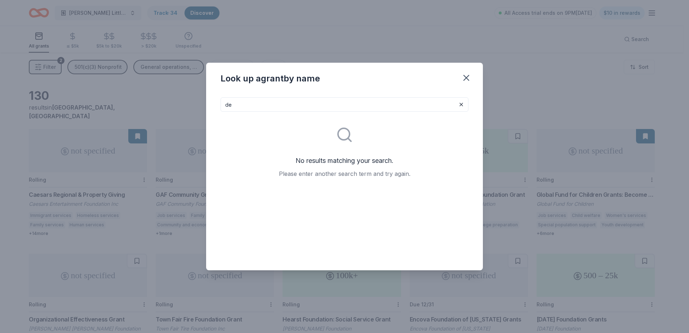
type input "d"
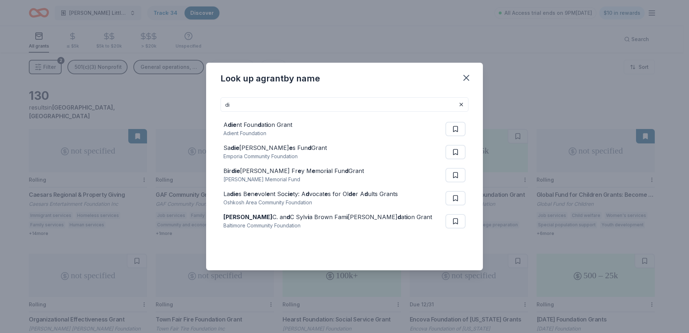
type input "d"
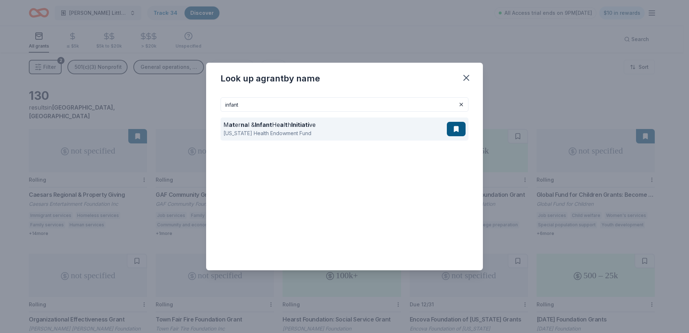
click at [274, 134] on div "Michigan Health Endowment Fund" at bounding box center [269, 133] width 92 height 9
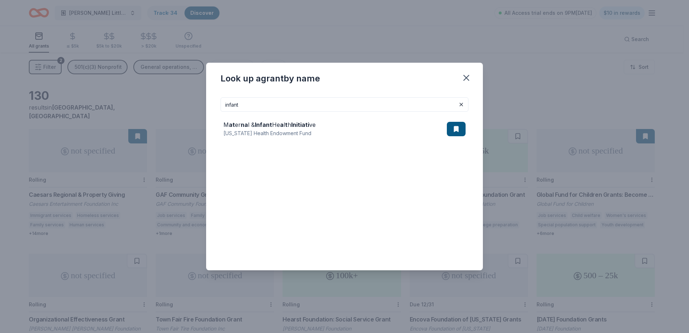
drag, startPoint x: 307, startPoint y: 104, endPoint x: 202, endPoint y: 101, distance: 104.1
click at [202, 101] on div "Look up a grant by name infant M at er na l & Infant He a l t h Initiati ve Mic…" at bounding box center [344, 166] width 689 height 333
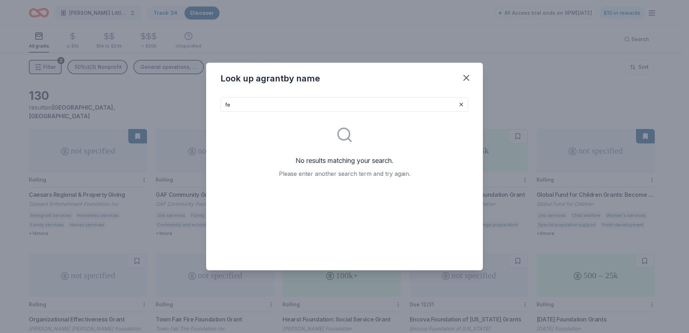
type input "f"
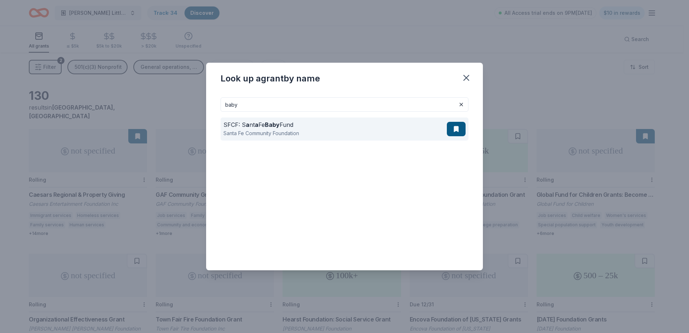
click at [264, 124] on div "SFCF: S a nt a Fe Baby Fund" at bounding box center [261, 124] width 76 height 9
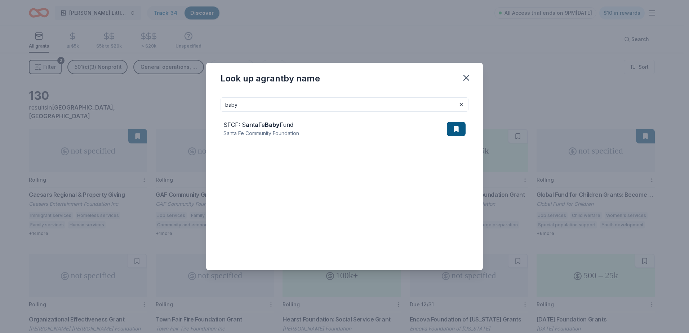
drag, startPoint x: 361, startPoint y: 108, endPoint x: 184, endPoint y: 111, distance: 176.9
click at [185, 112] on div "Look up a grant by name baby SFCF: S a nt a Fe Baby Fund Santa Fe Community Fou…" at bounding box center [344, 166] width 689 height 333
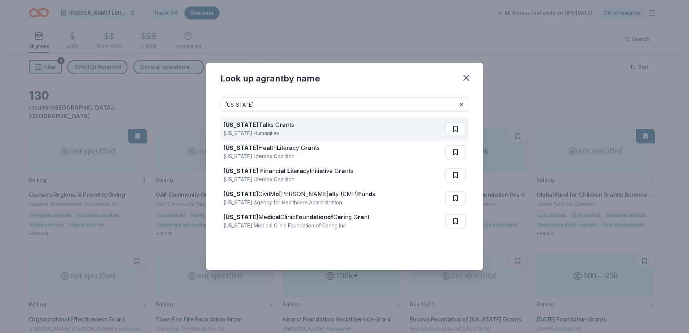
click at [259, 124] on div "Florida T al ks G ra nts" at bounding box center [258, 124] width 71 height 9
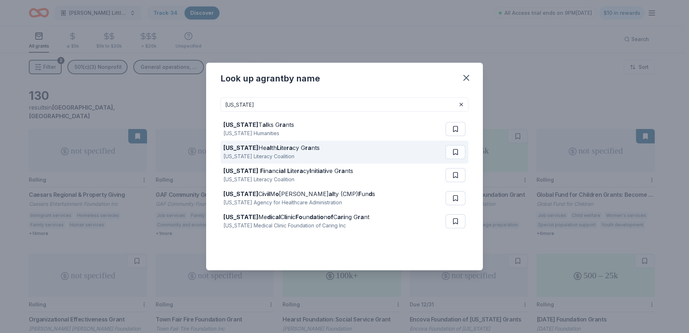
click at [277, 150] on strong "Li" at bounding box center [279, 147] width 5 height 7
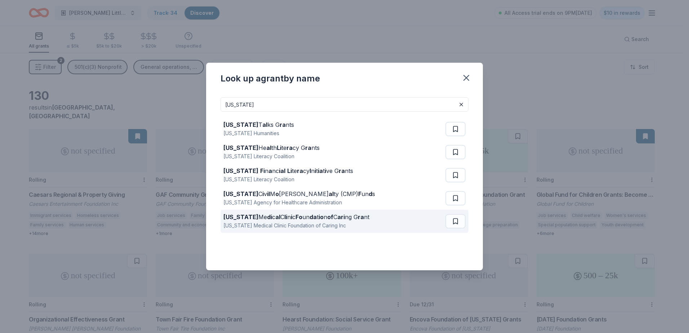
click at [284, 219] on div "Florida Me di c al C li n i c Fo un da t io n of C ari ng G ra nt" at bounding box center [296, 217] width 146 height 9
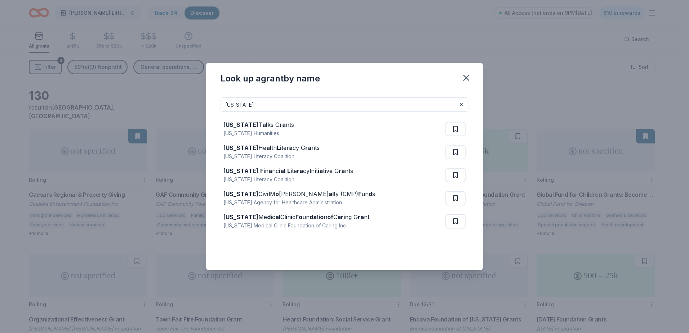
drag, startPoint x: 242, startPoint y: 103, endPoint x: 205, endPoint y: 100, distance: 36.9
click at [205, 102] on div "Look up a grant by name florida Florida T al ks G ra nts Florida Humanities Flo…" at bounding box center [344, 166] width 689 height 333
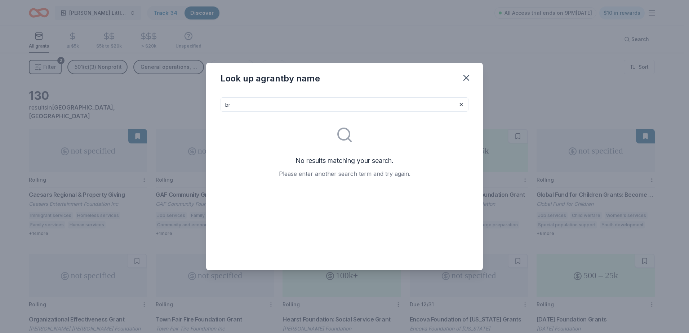
type input "b"
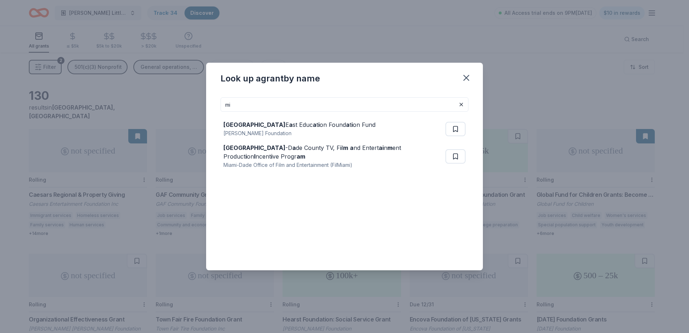
type input "m"
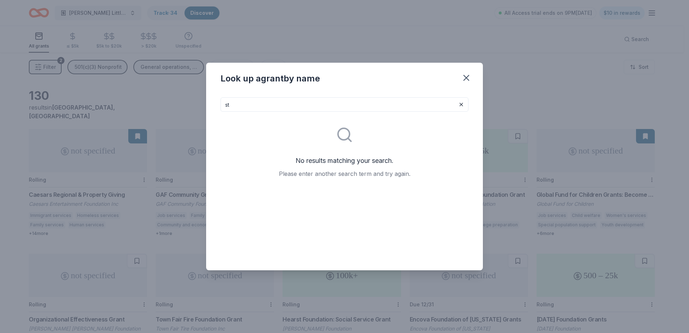
type input "s"
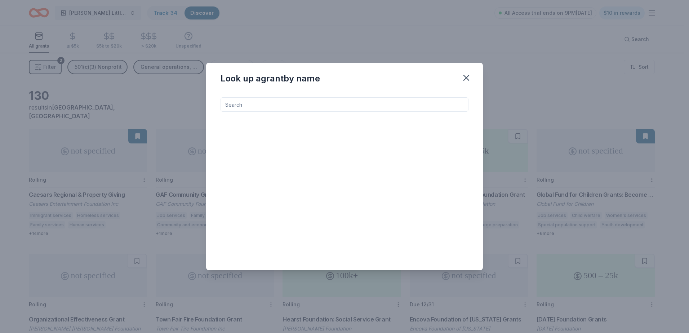
type input "I"
click at [244, 105] on input at bounding box center [344, 104] width 248 height 14
click at [242, 106] on input at bounding box center [344, 104] width 248 height 14
click at [468, 77] on icon "button" at bounding box center [466, 77] width 5 height 5
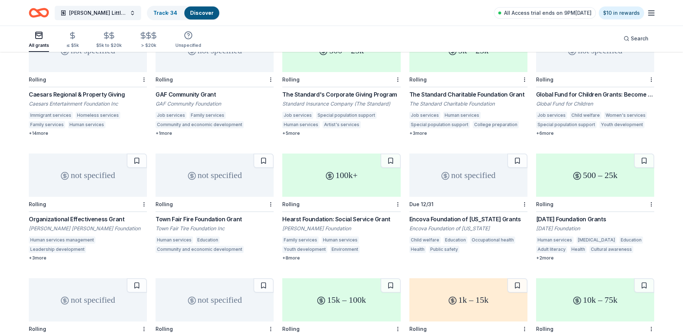
scroll to position [113, 0]
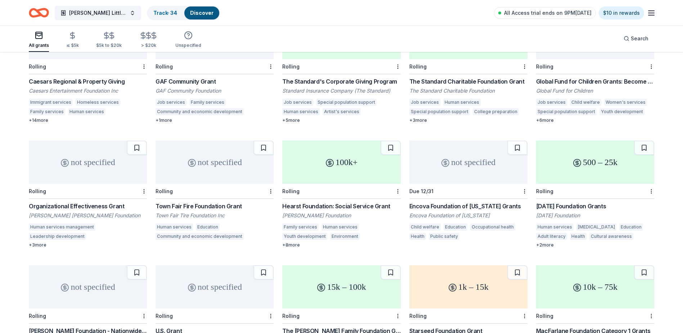
click at [356, 149] on div "100k+" at bounding box center [341, 161] width 118 height 43
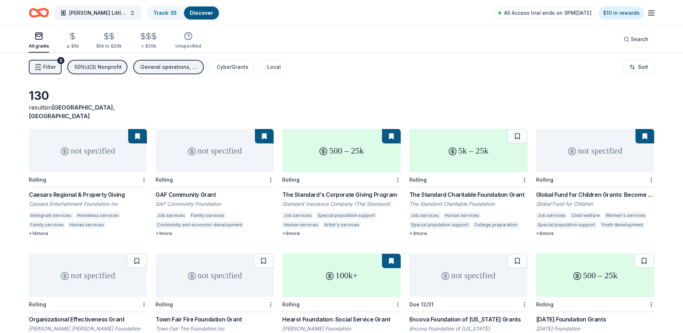
click at [122, 156] on div "not specified" at bounding box center [88, 150] width 118 height 43
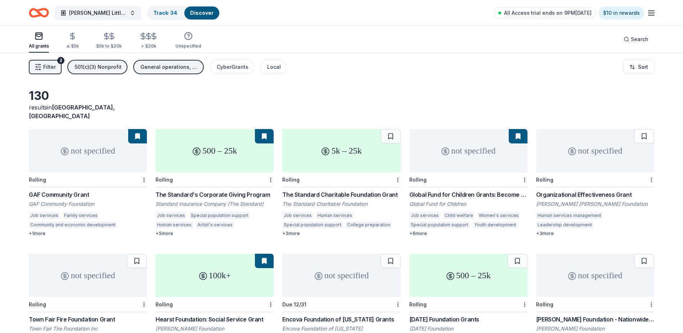
click at [88, 149] on div "not specified" at bounding box center [88, 150] width 118 height 43
click at [357, 190] on div "The Standard Charitable Foundation Grant" at bounding box center [341, 194] width 118 height 9
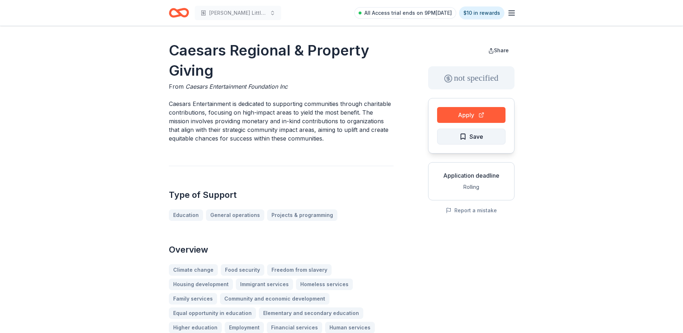
click at [483, 137] on span "Save" at bounding box center [477, 136] width 14 height 9
click at [470, 114] on button "Apply" at bounding box center [471, 115] width 68 height 16
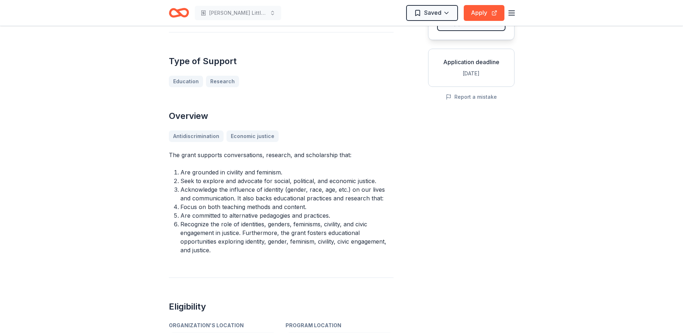
scroll to position [72, 0]
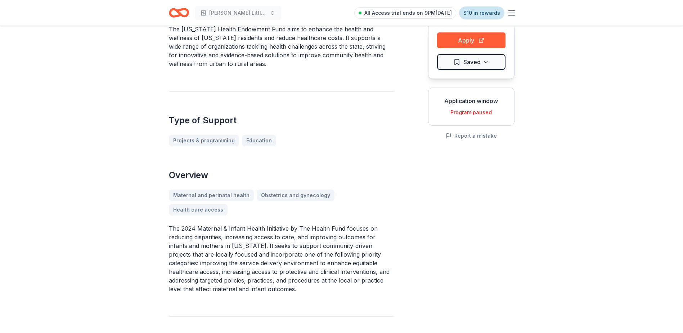
scroll to position [72, 0]
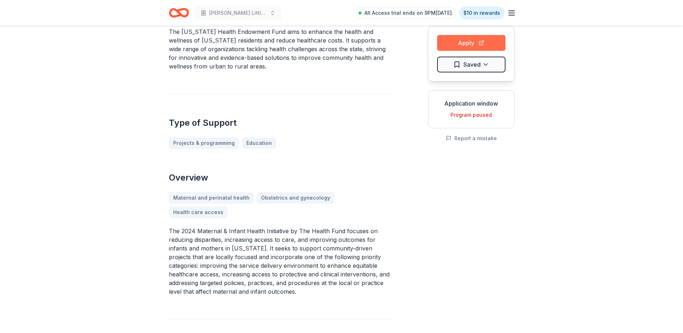
click at [484, 38] on button "Apply" at bounding box center [471, 43] width 68 height 16
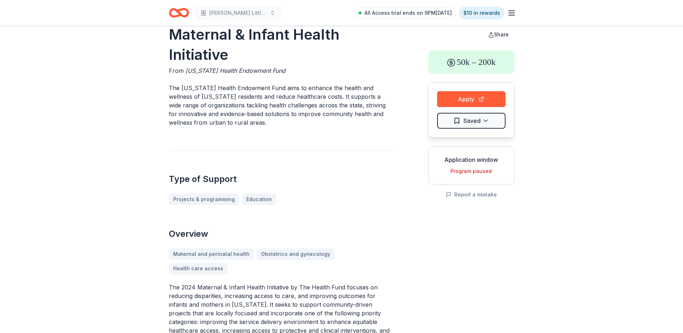
scroll to position [0, 0]
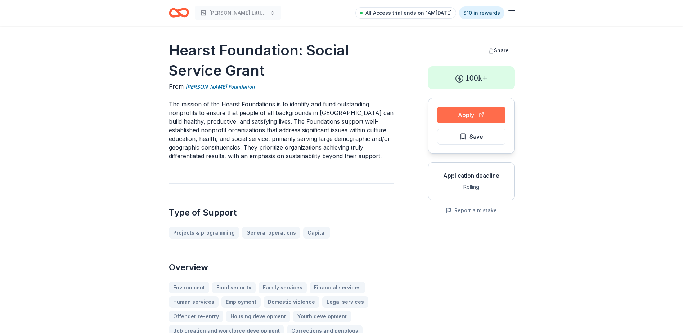
click at [471, 115] on button "Apply" at bounding box center [471, 115] width 68 height 16
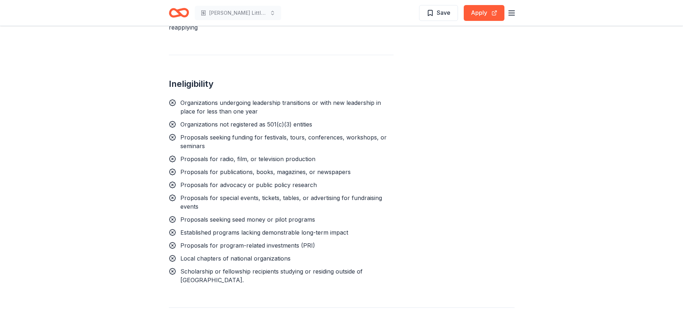
scroll to position [720, 0]
click at [486, 17] on button "Apply" at bounding box center [484, 13] width 41 height 16
click at [437, 16] on span "Save" at bounding box center [439, 12] width 24 height 9
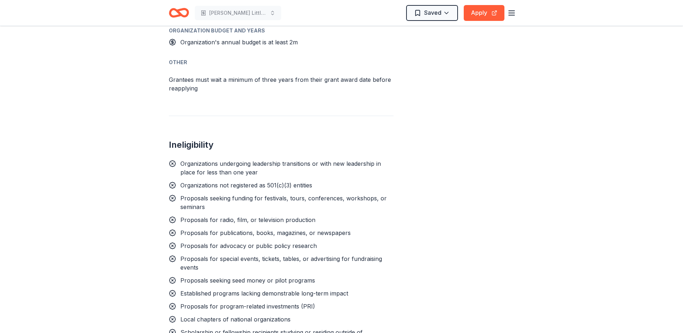
scroll to position [648, 0]
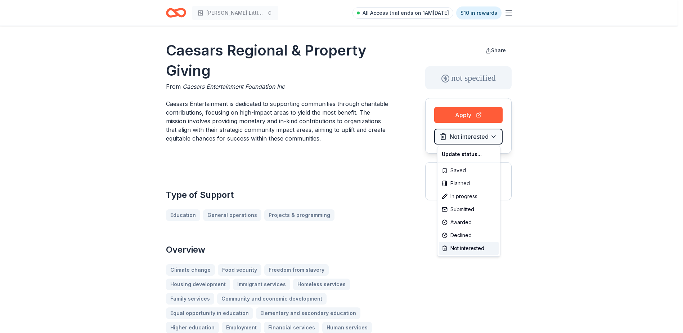
click at [617, 124] on html "Wilcox Little Angels Program All Access trial ends on 1AM, 10/19 $10 in rewards…" at bounding box center [341, 166] width 683 height 333
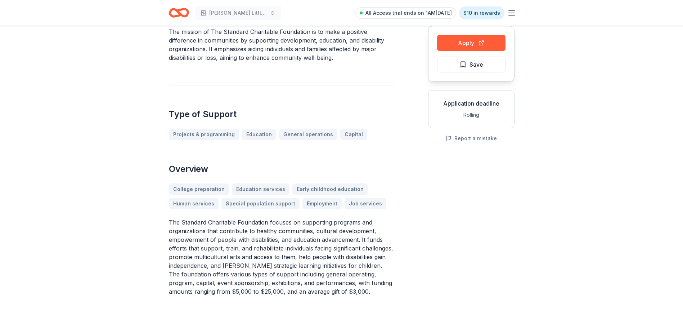
scroll to position [180, 0]
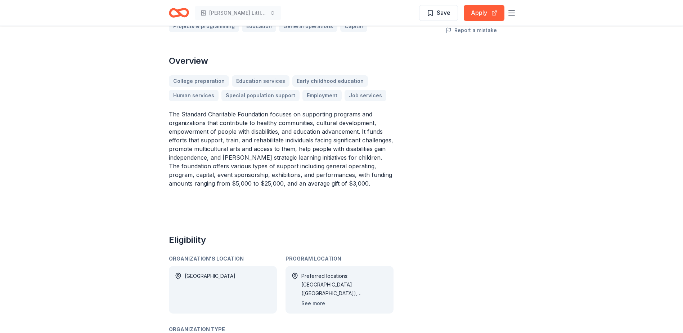
click at [320, 304] on button "See more" at bounding box center [313, 303] width 24 height 9
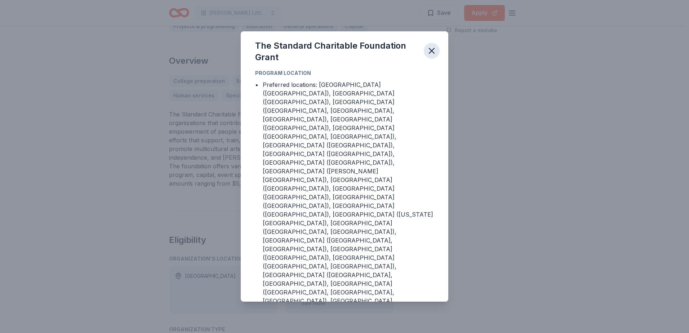
click at [433, 56] on icon "button" at bounding box center [431, 51] width 10 height 10
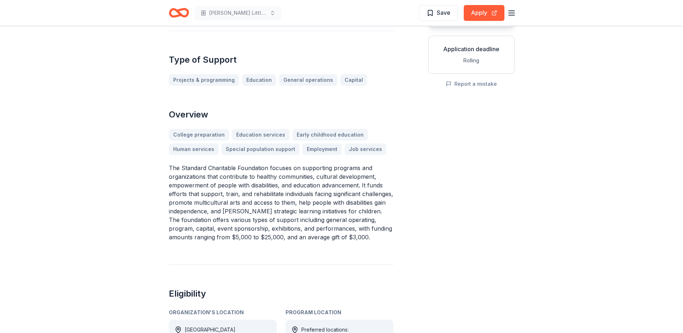
scroll to position [36, 0]
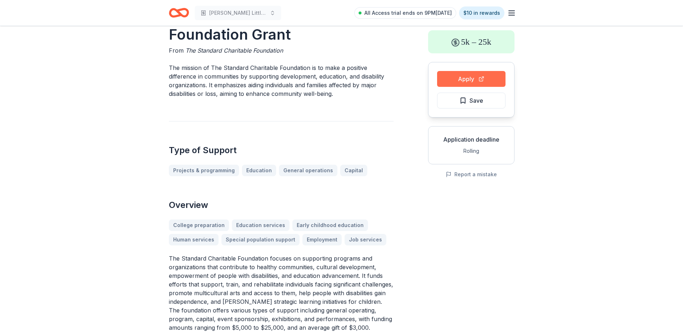
click at [460, 77] on button "Apply" at bounding box center [471, 79] width 68 height 16
click at [471, 99] on span "Save" at bounding box center [477, 100] width 14 height 9
